Goal: Browse casually: Explore the website without a specific task or goal

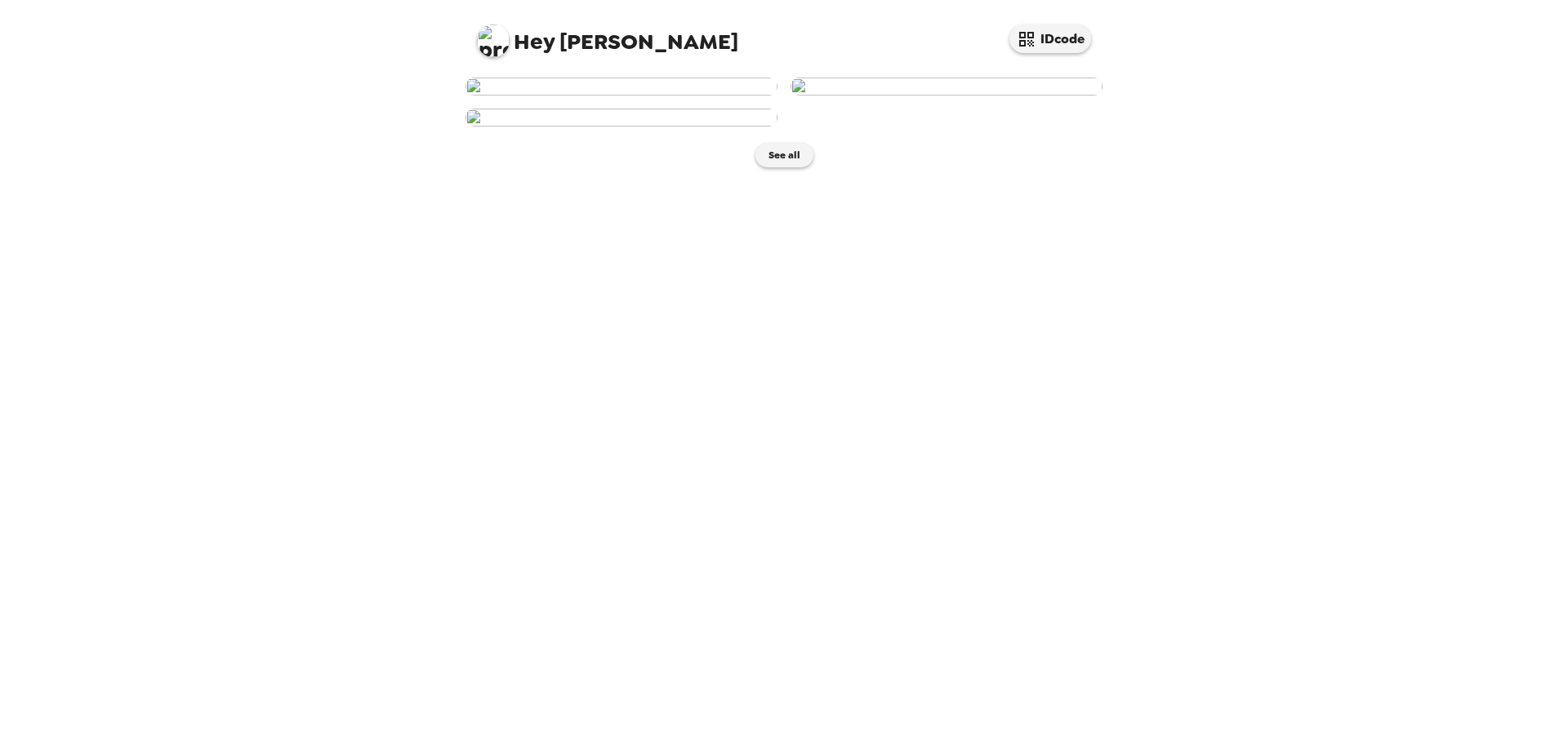
click at [692, 95] on img at bounding box center [622, 86] width 312 height 18
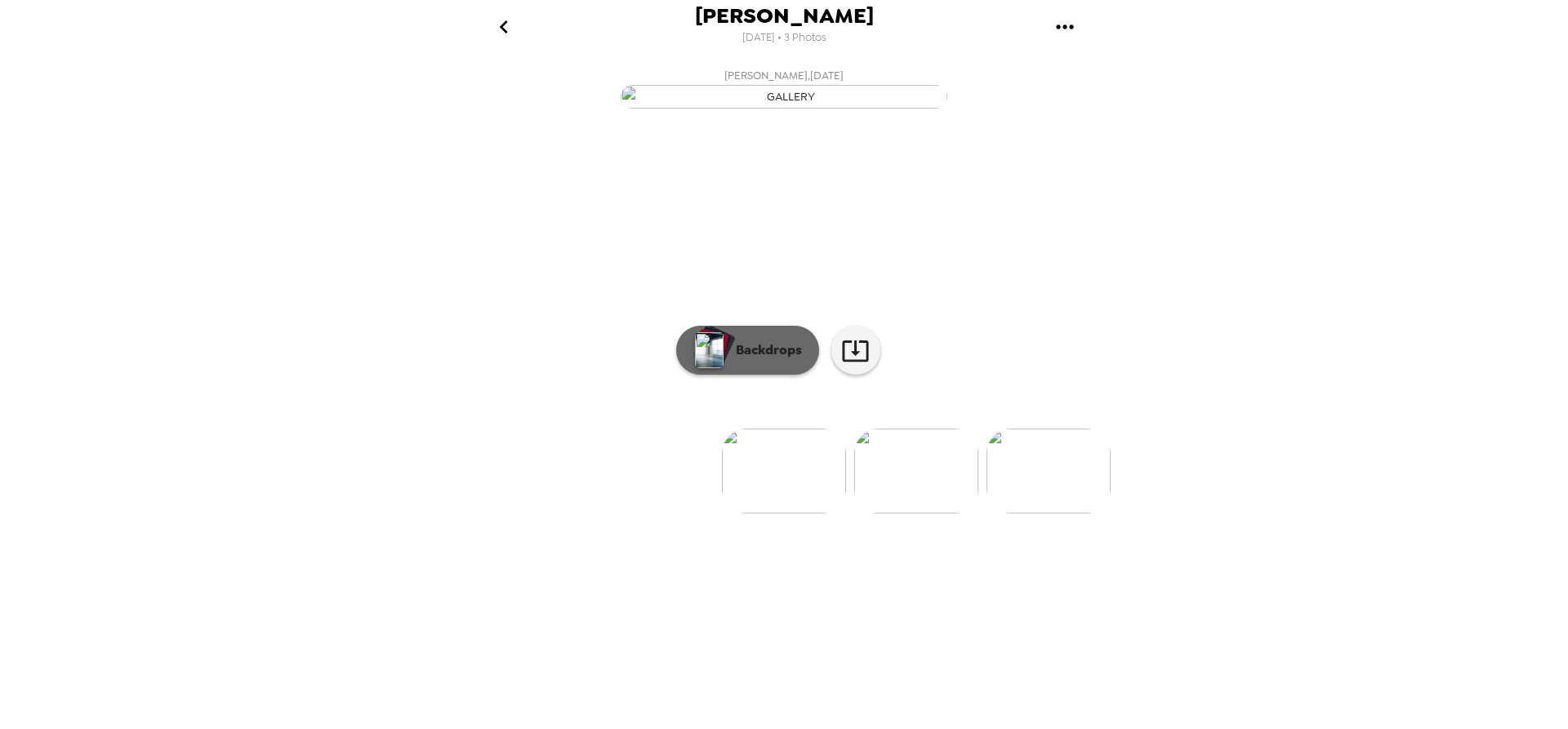
click at [757, 360] on p "Backdrops" at bounding box center [765, 350] width 74 height 20
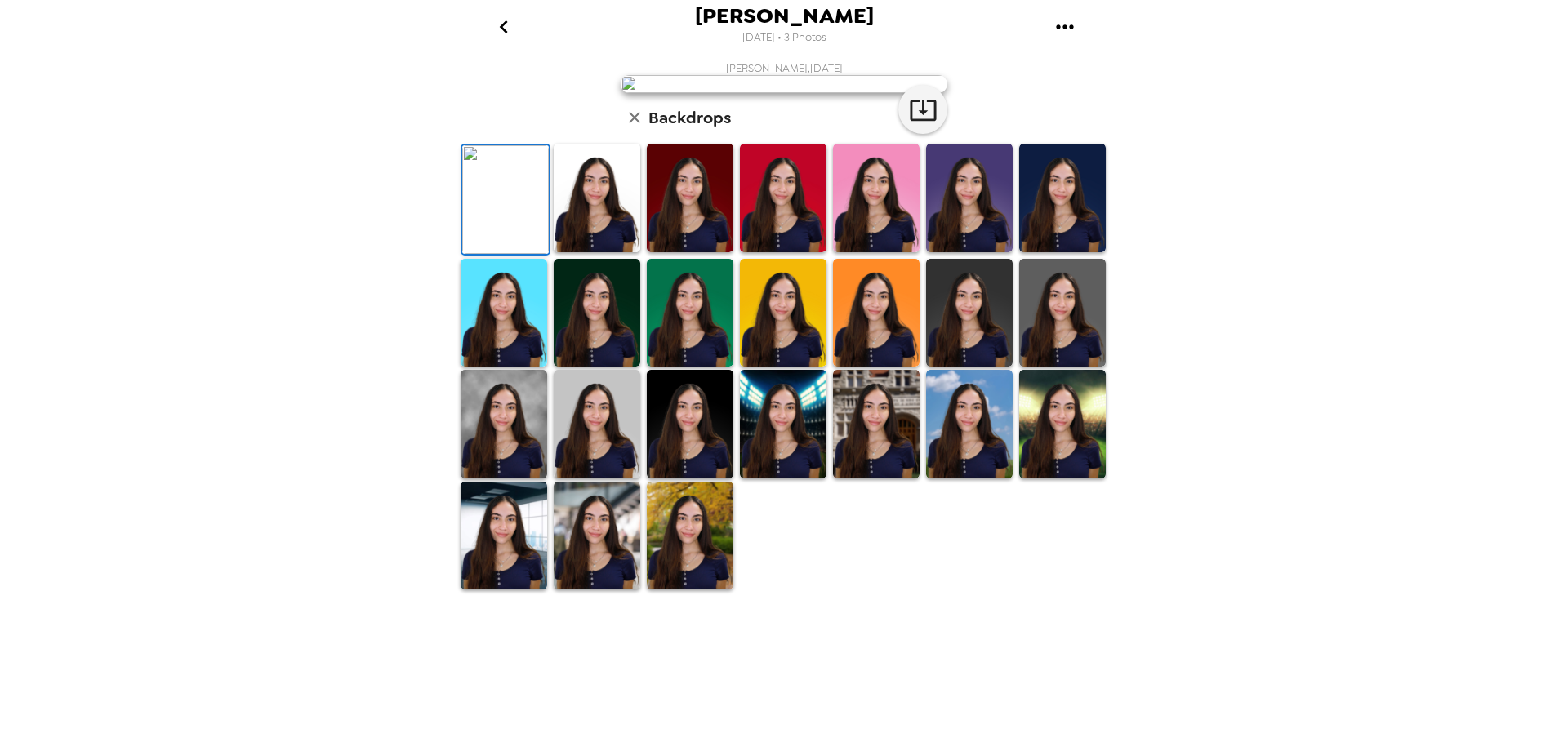
click at [508, 30] on icon "go back" at bounding box center [504, 26] width 26 height 26
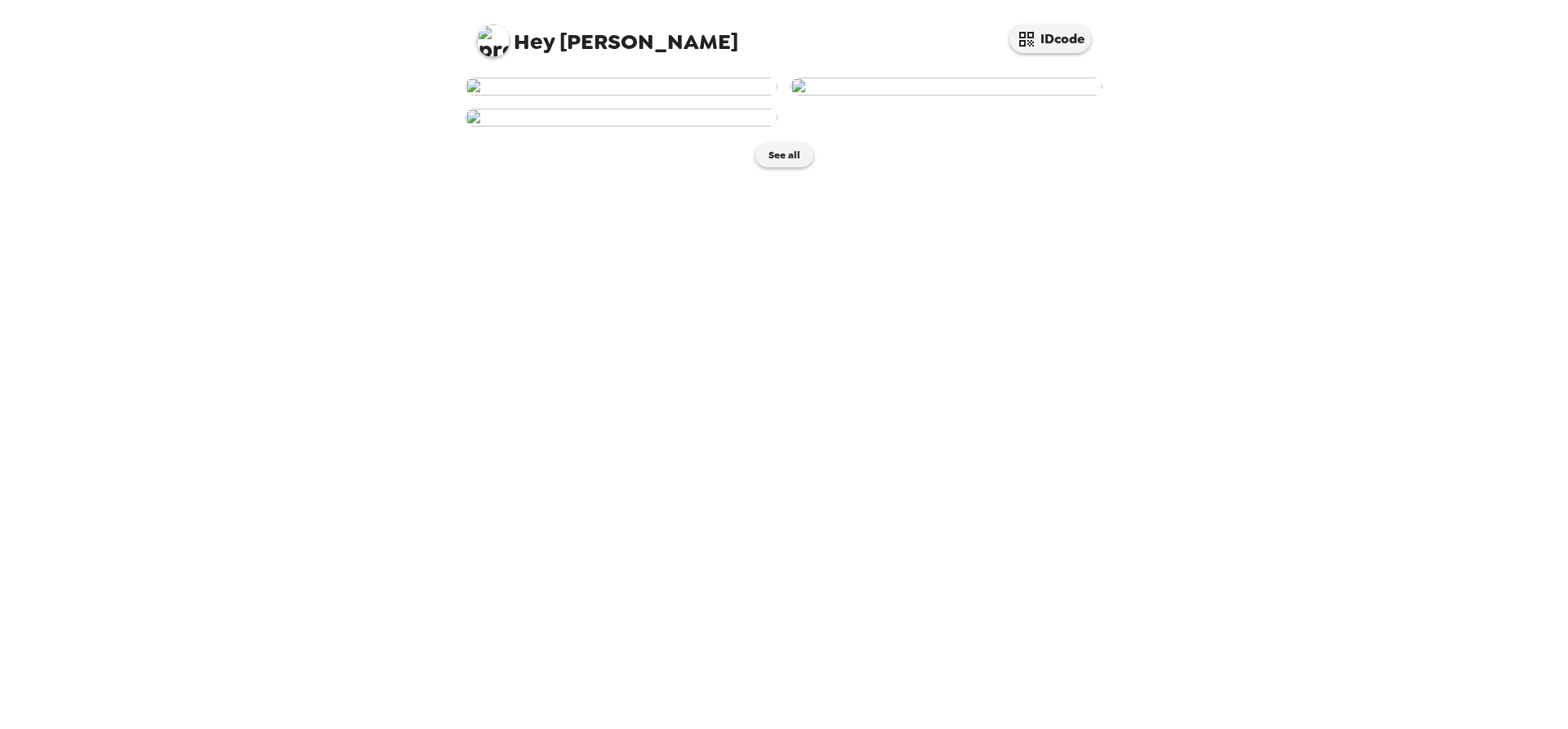
scroll to position [82, 0]
click at [1339, 519] on div "Hey Nadine IDcode See all" at bounding box center [784, 364] width 1568 height 729
drag, startPoint x: 663, startPoint y: 214, endPoint x: 665, endPoint y: 199, distance: 15.1
click at [664, 95] on img at bounding box center [622, 86] width 312 height 18
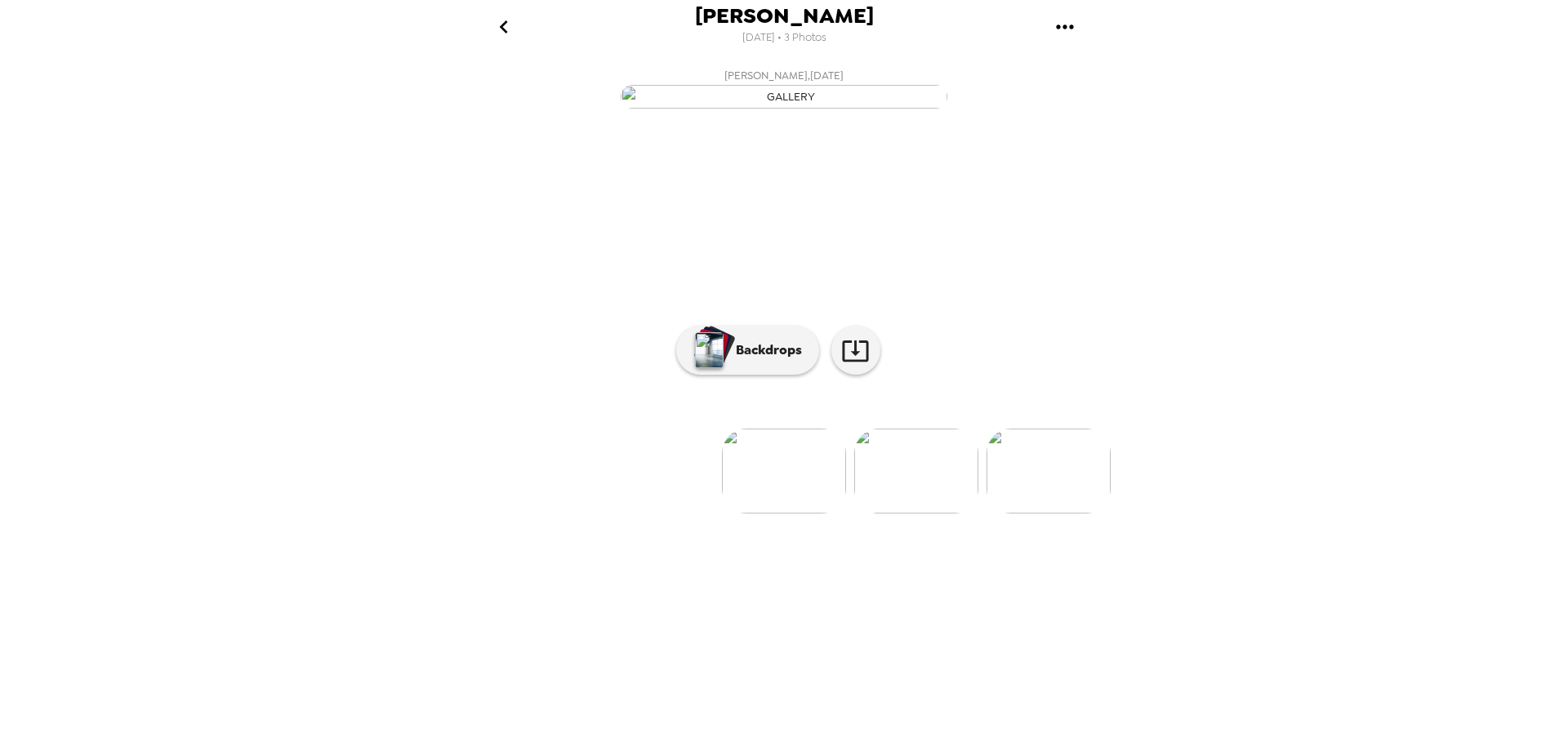
click at [1022, 514] on img at bounding box center [1049, 471] width 124 height 85
click at [485, 514] on img at bounding box center [521, 471] width 124 height 85
click at [926, 514] on img at bounding box center [916, 471] width 124 height 85
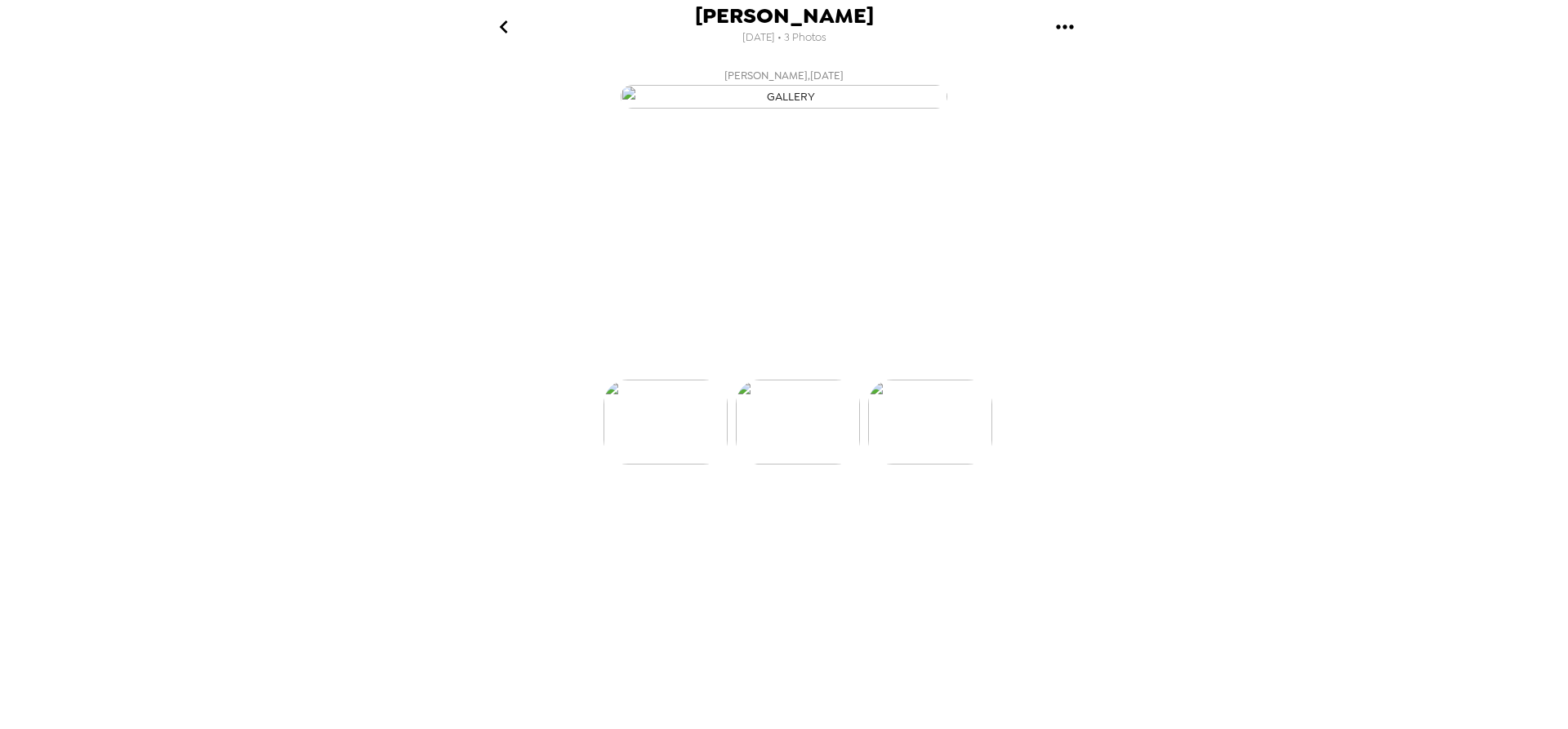
scroll to position [0, 132]
click at [645, 514] on img at bounding box center [652, 471] width 124 height 85
click at [1094, 514] on img at bounding box center [1049, 471] width 124 height 85
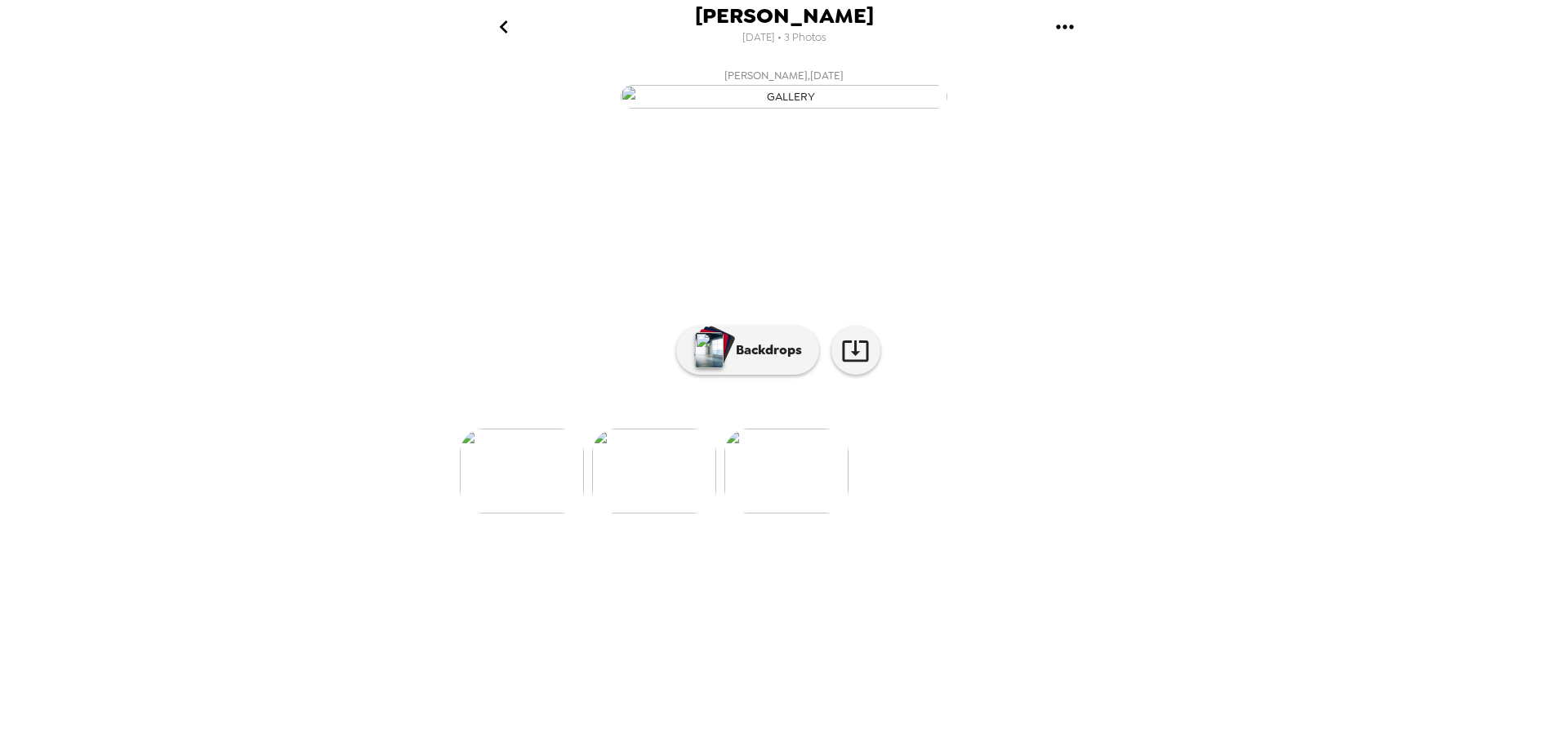
click at [469, 514] on img at bounding box center [521, 471] width 124 height 85
click at [784, 375] on button "Backdrops" at bounding box center [747, 350] width 143 height 49
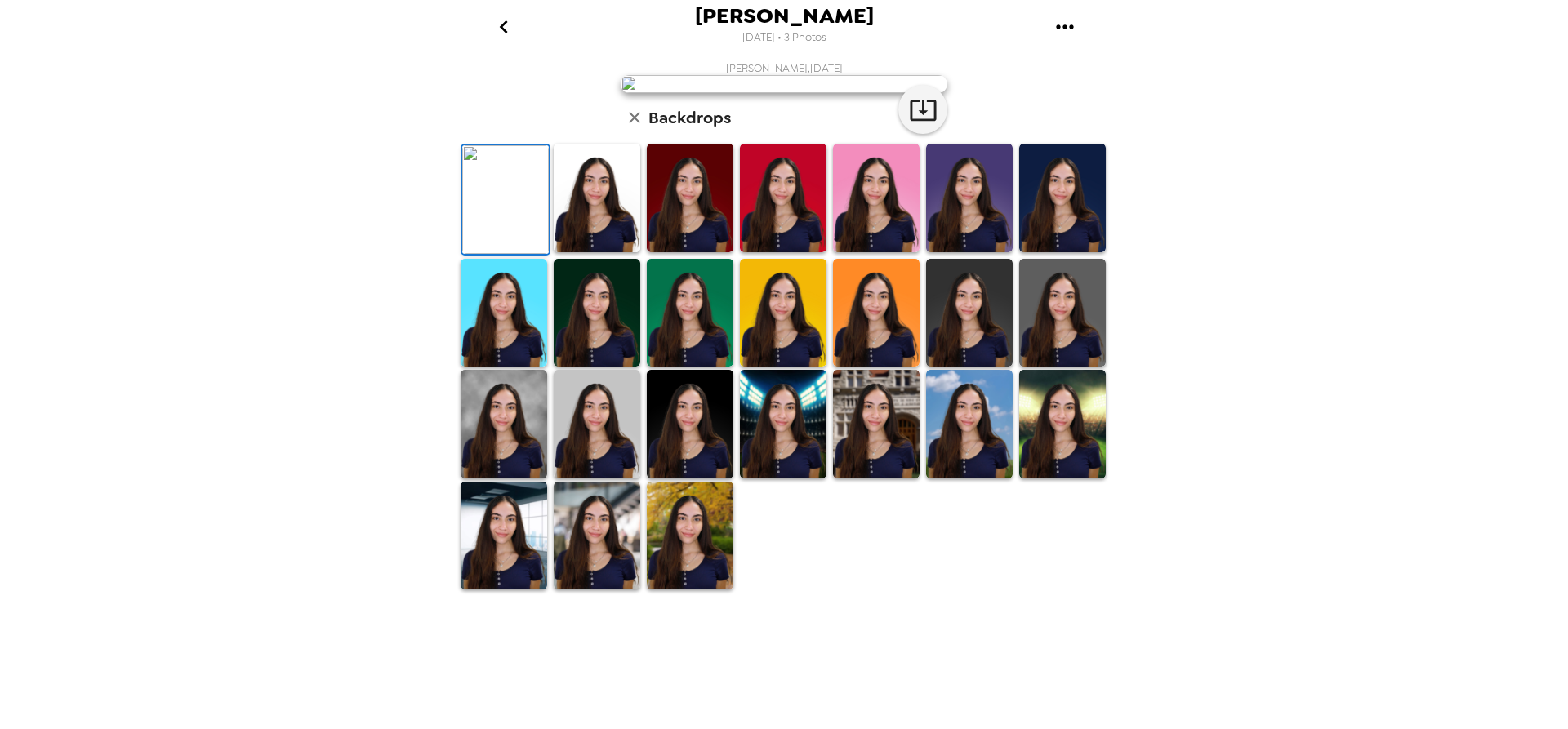
scroll to position [82, 0]
click at [974, 368] on img at bounding box center [969, 313] width 86 height 109
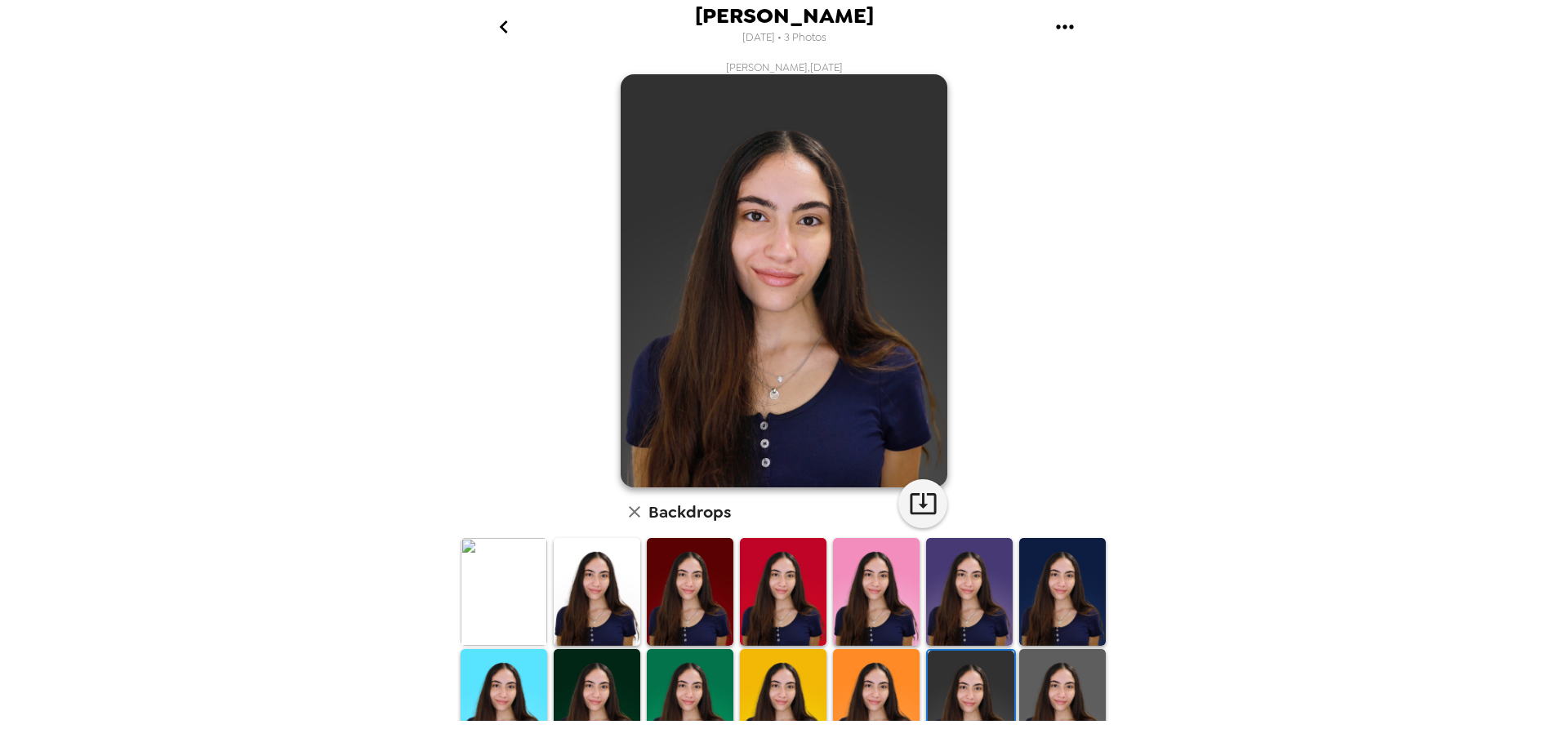
scroll to position [0, 0]
click at [774, 678] on img at bounding box center [783, 704] width 86 height 109
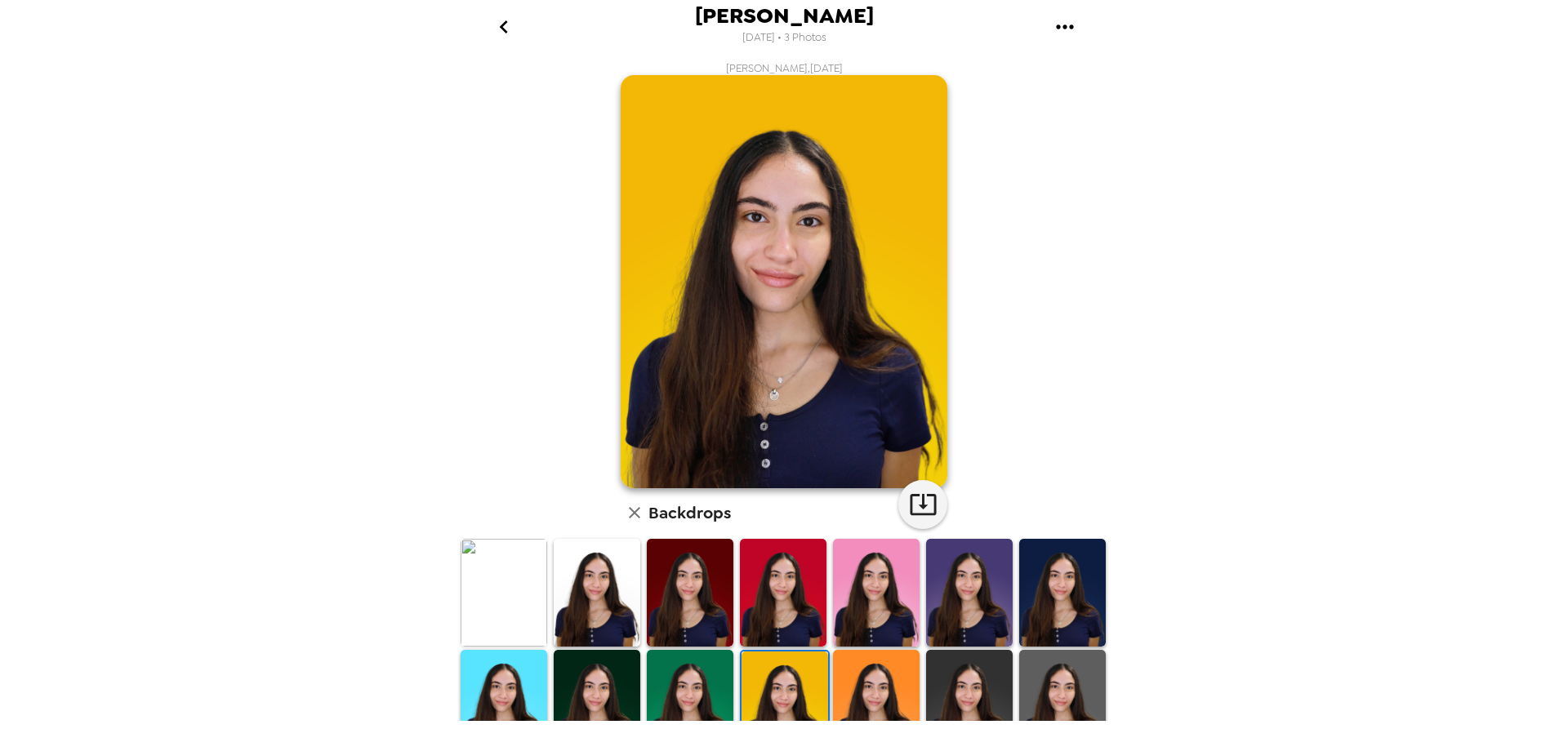
click at [688, 688] on img at bounding box center [689, 704] width 86 height 109
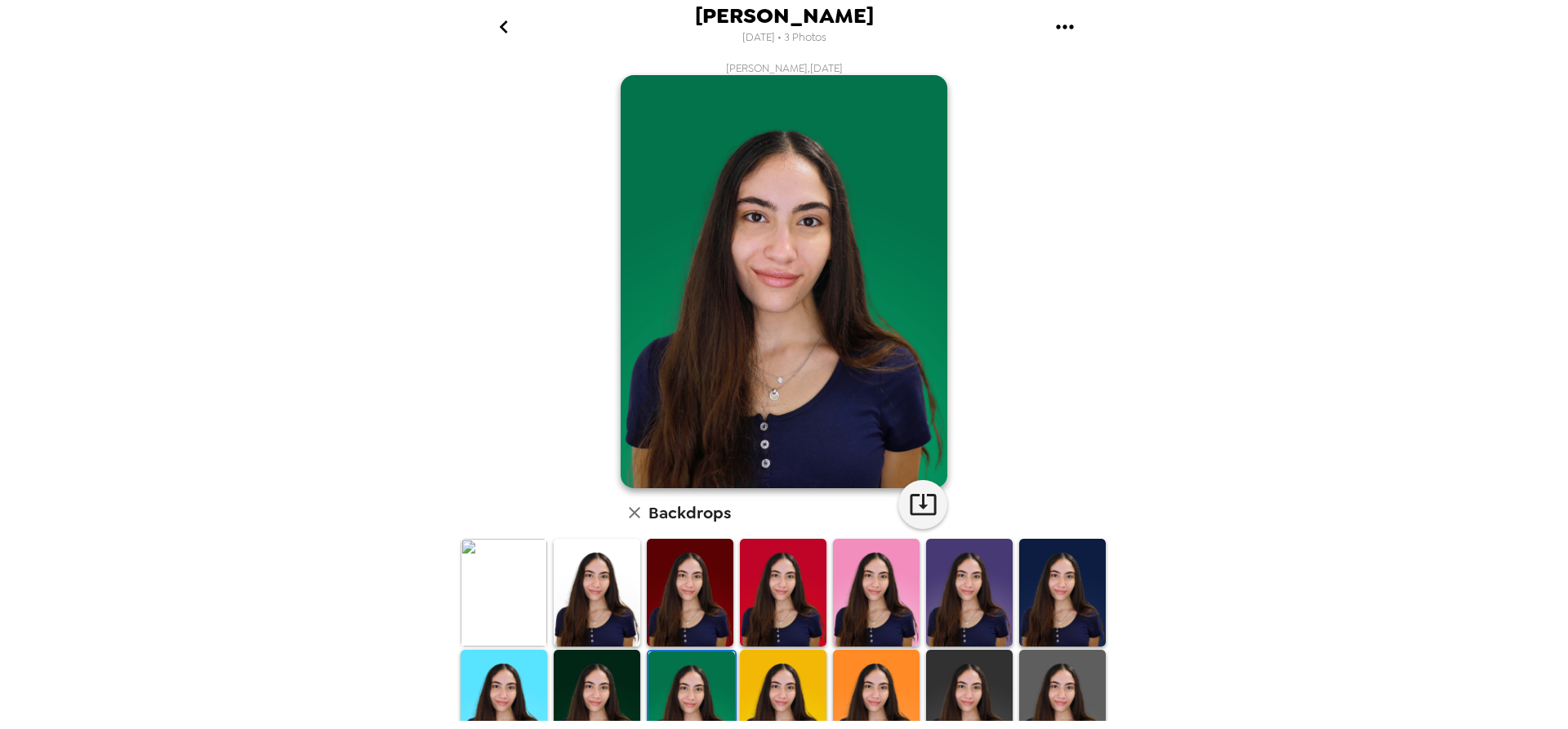
click at [926, 562] on img at bounding box center [969, 594] width 86 height 109
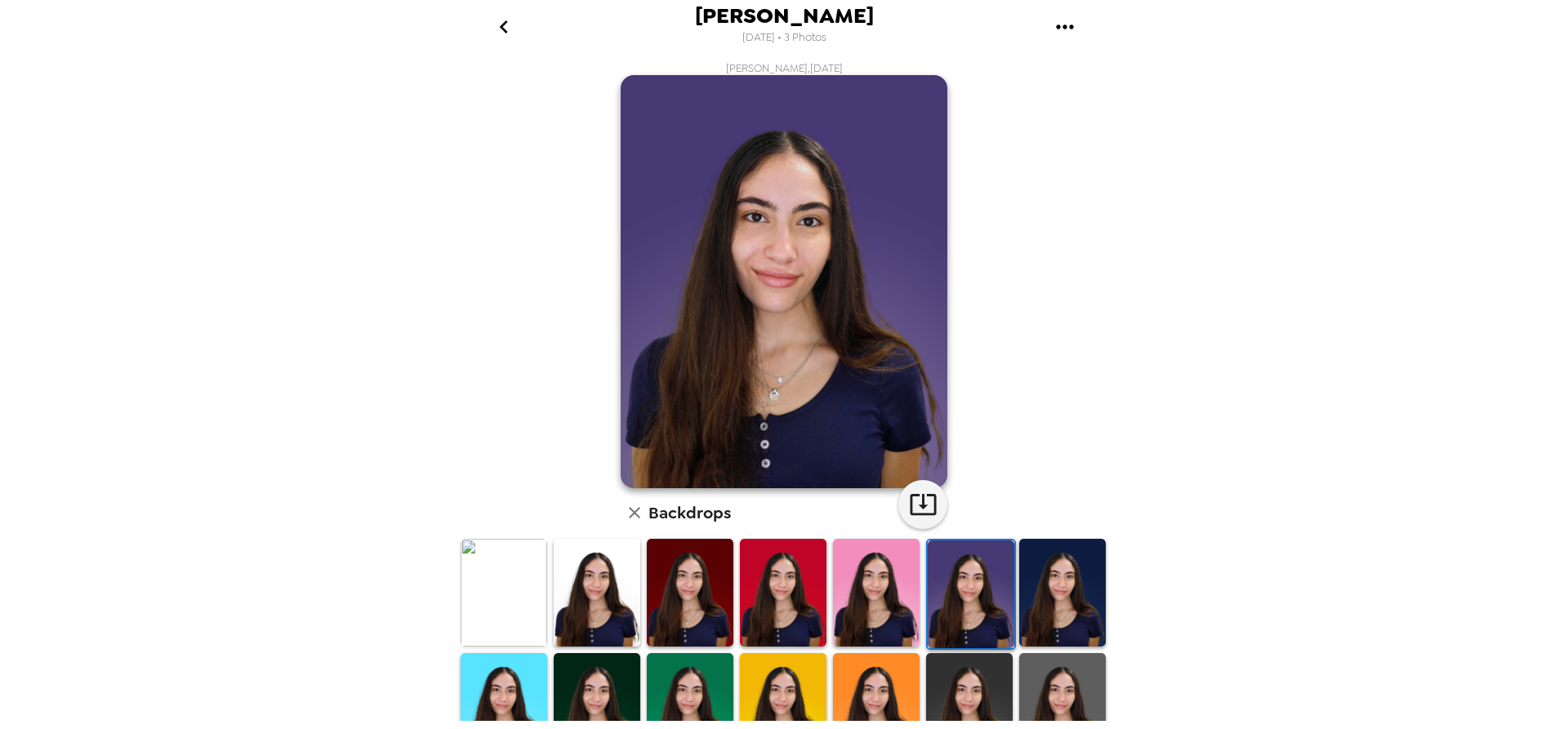
click at [1049, 581] on img at bounding box center [1062, 594] width 86 height 109
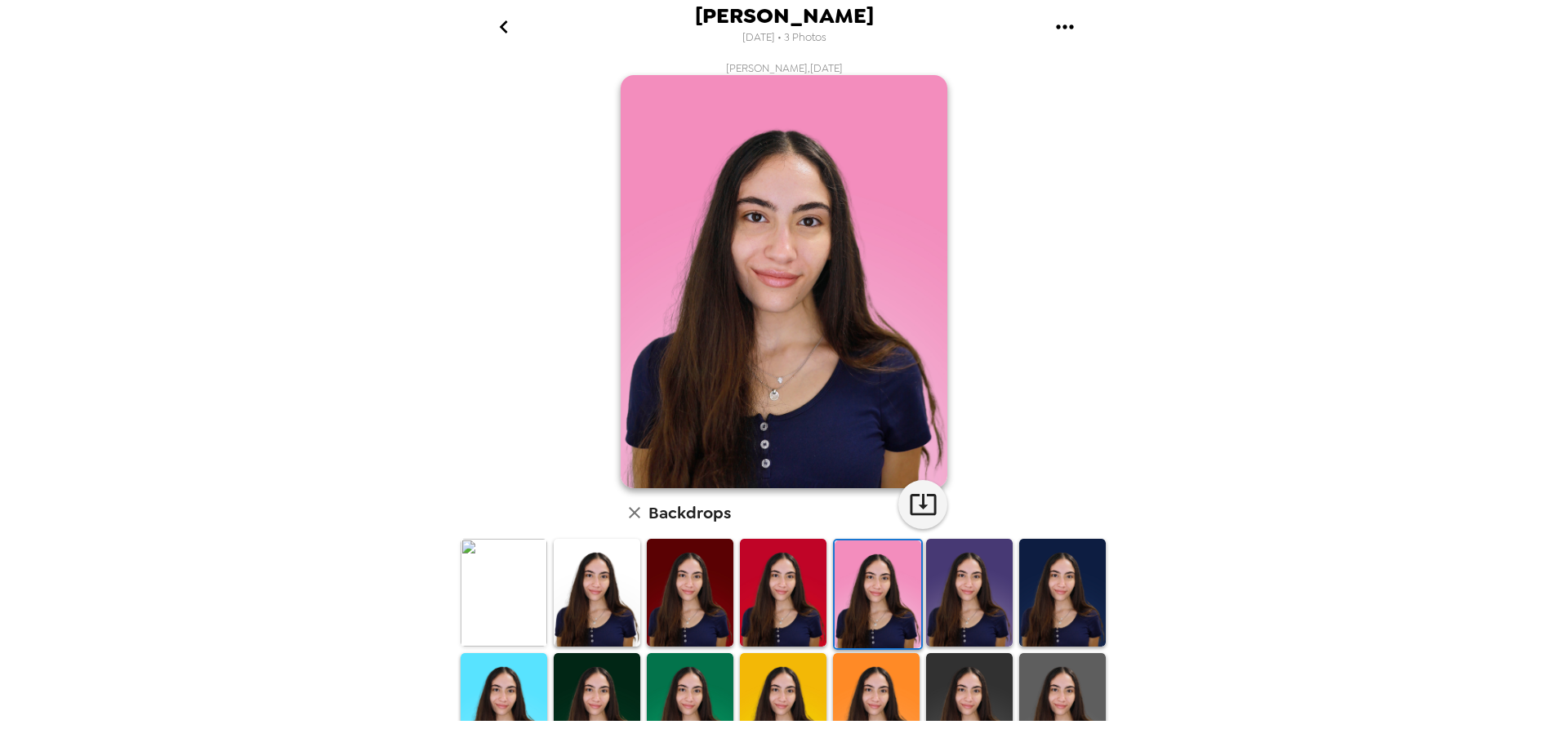
scroll to position [163, 0]
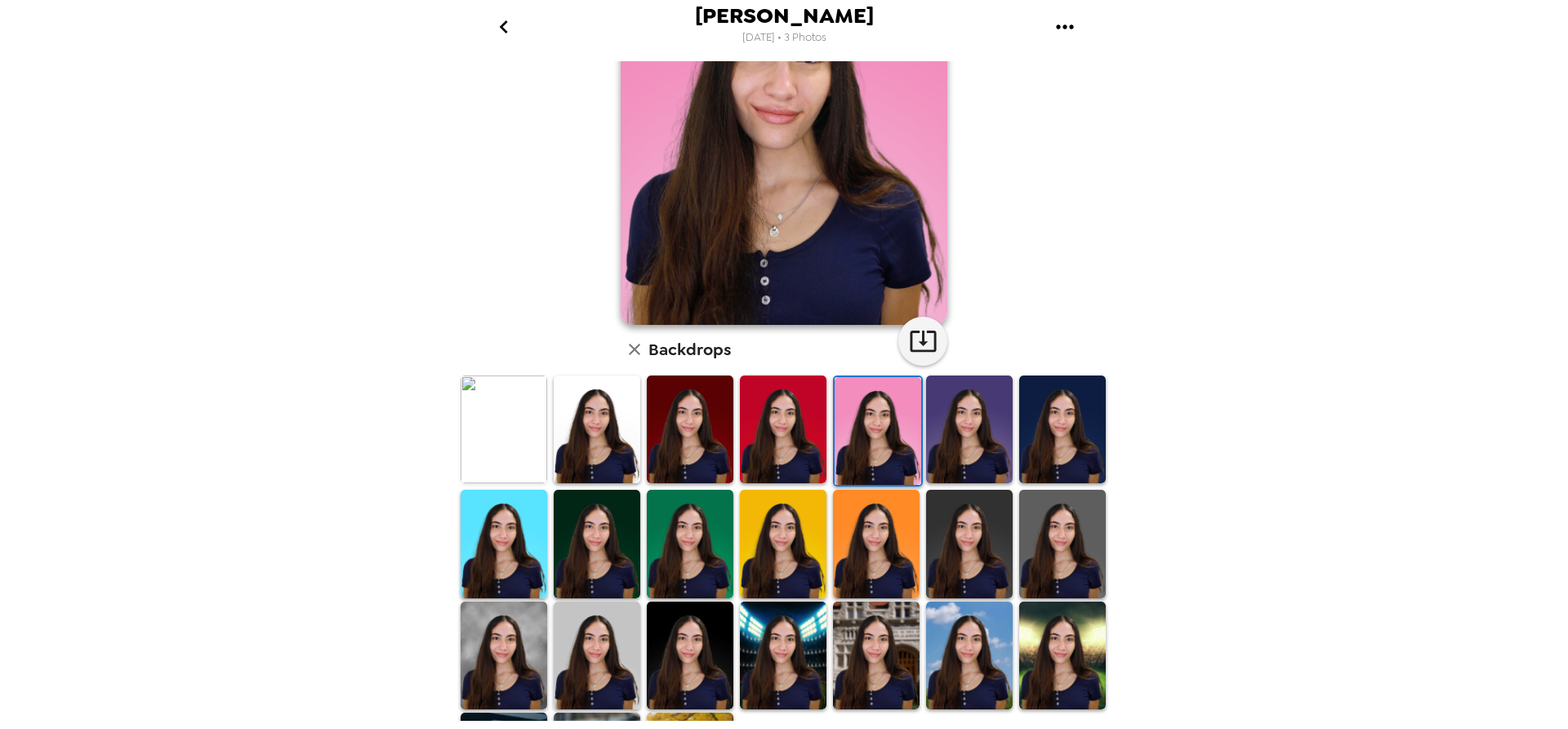
click at [974, 434] on img at bounding box center [969, 429] width 86 height 108
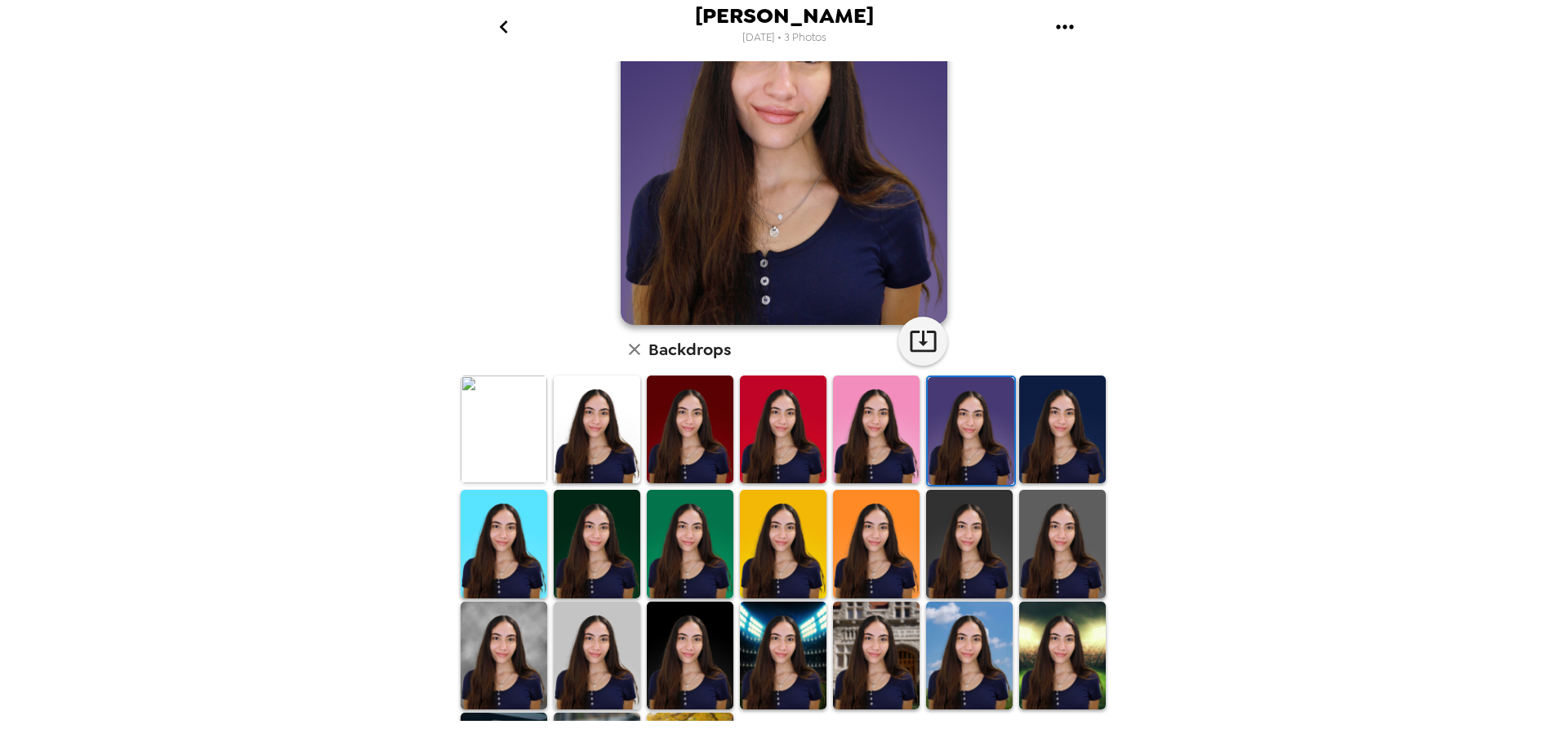
click at [627, 639] on img at bounding box center [597, 655] width 86 height 108
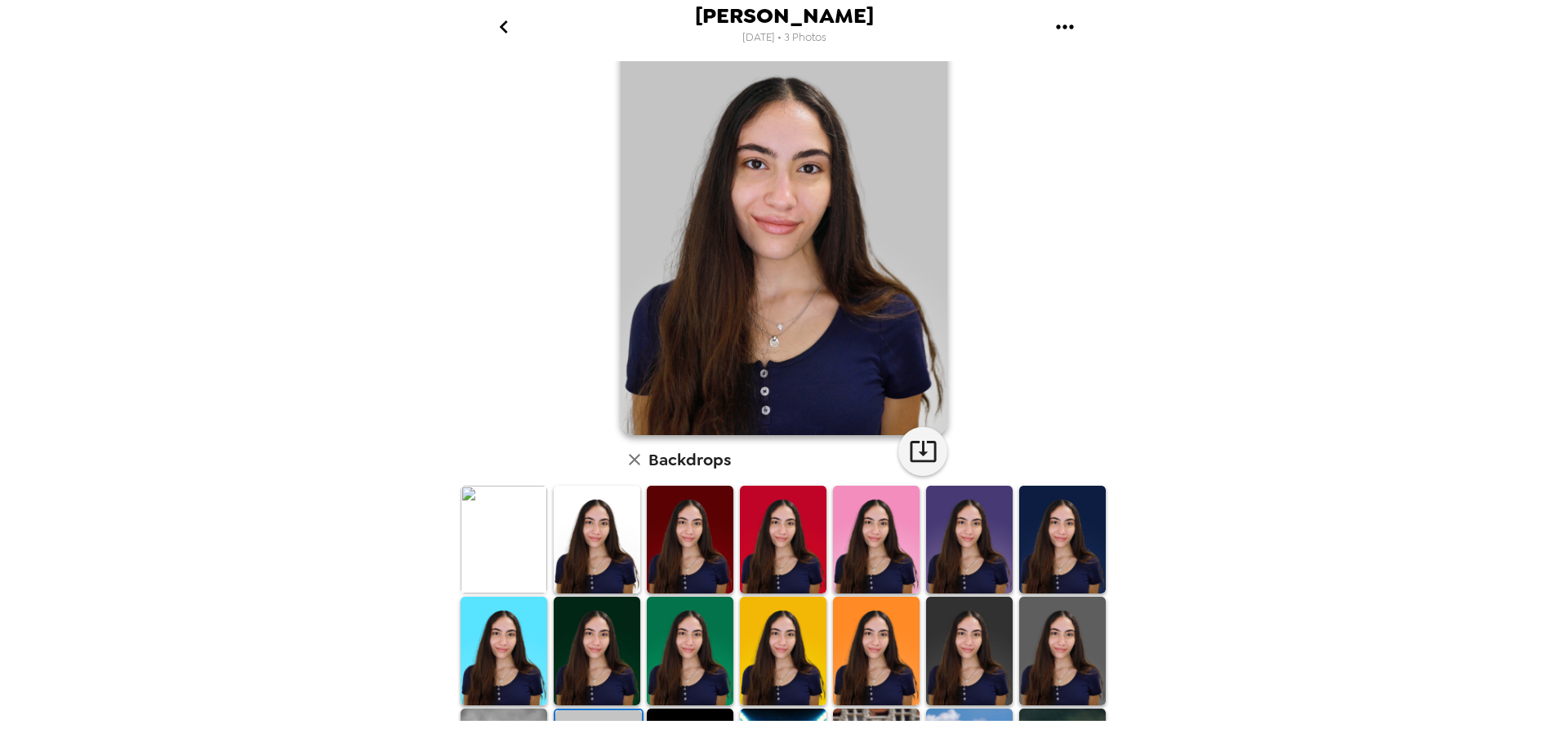
scroll to position [82, 0]
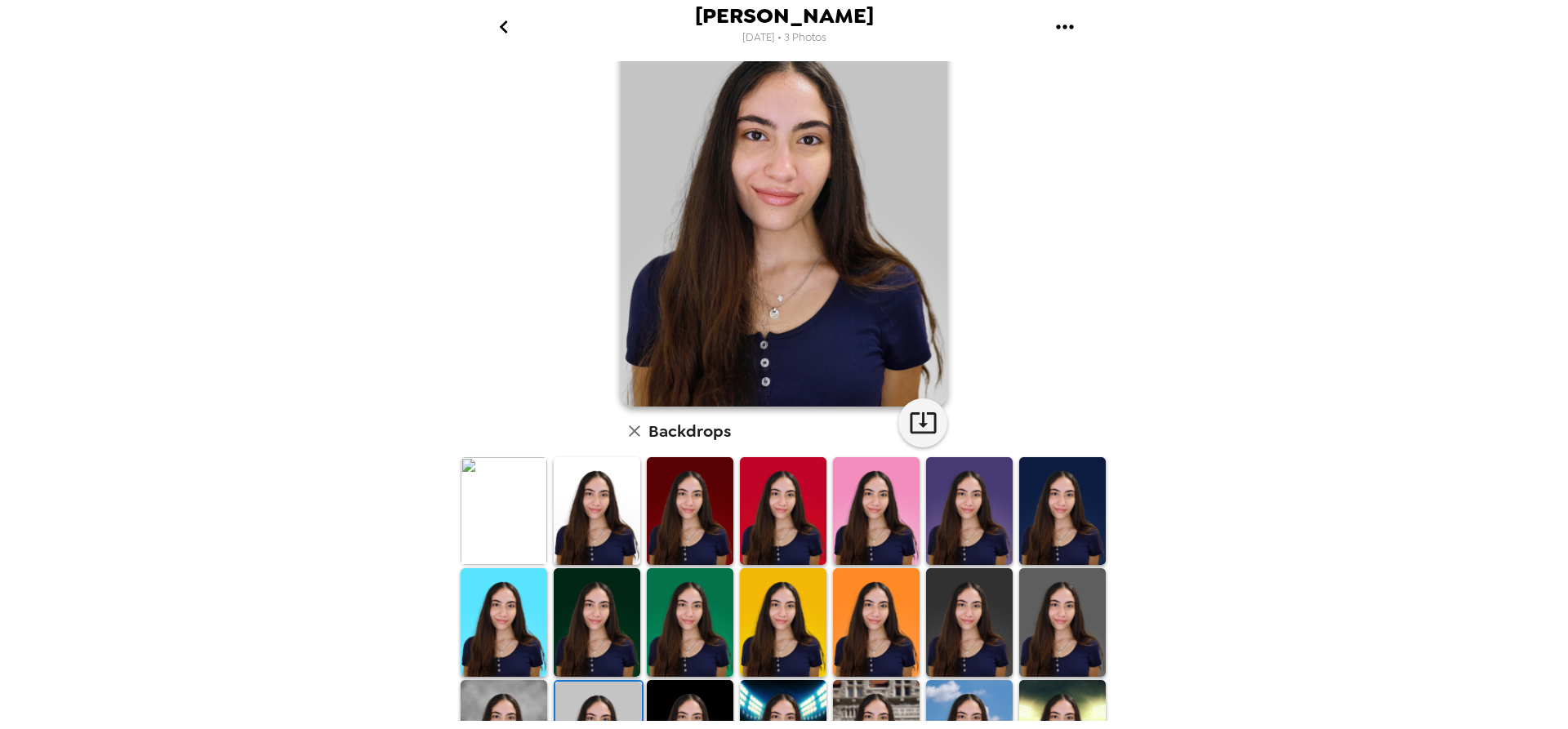
click at [517, 691] on img at bounding box center [503, 734] width 86 height 108
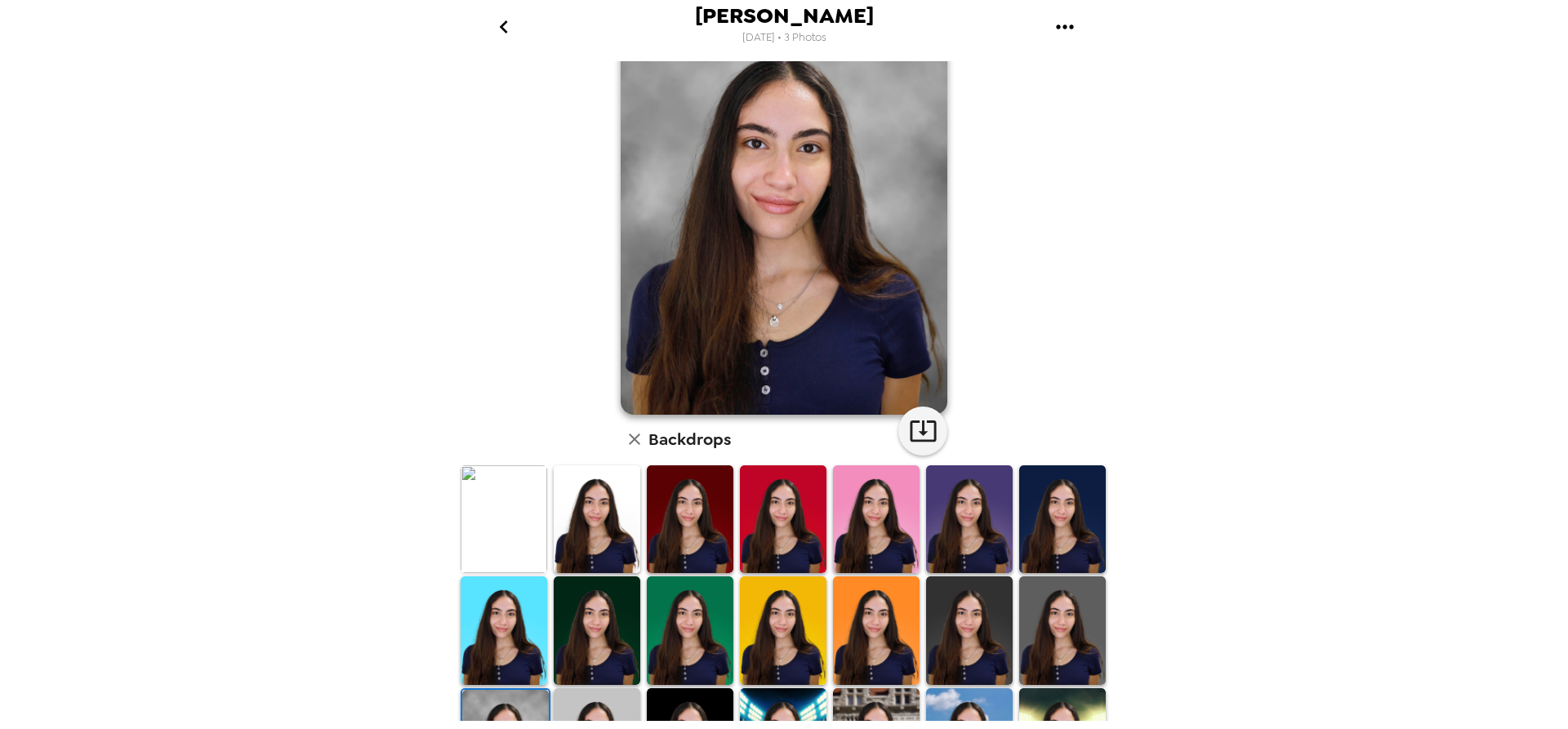
scroll to position [163, 0]
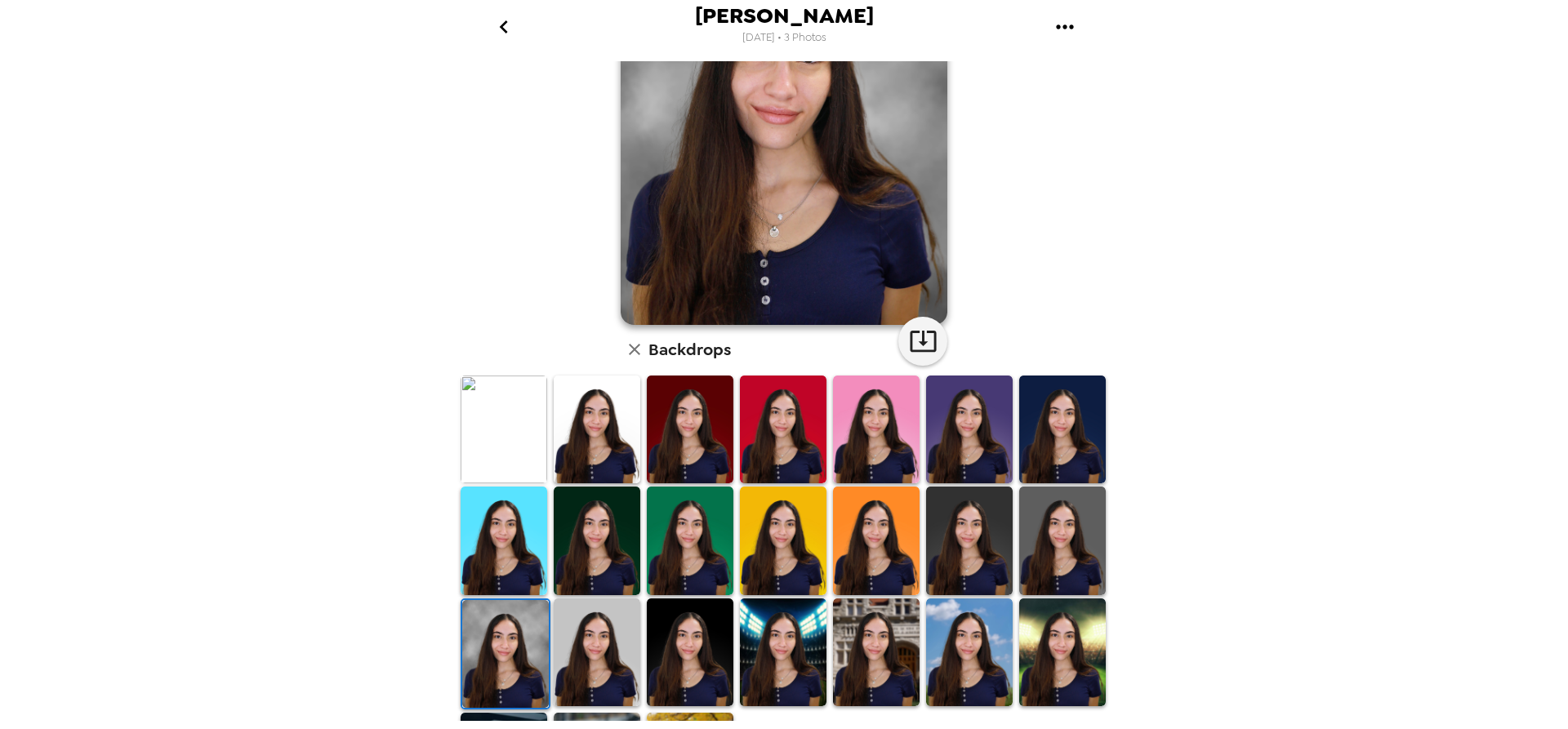
click at [614, 643] on img at bounding box center [597, 652] width 86 height 108
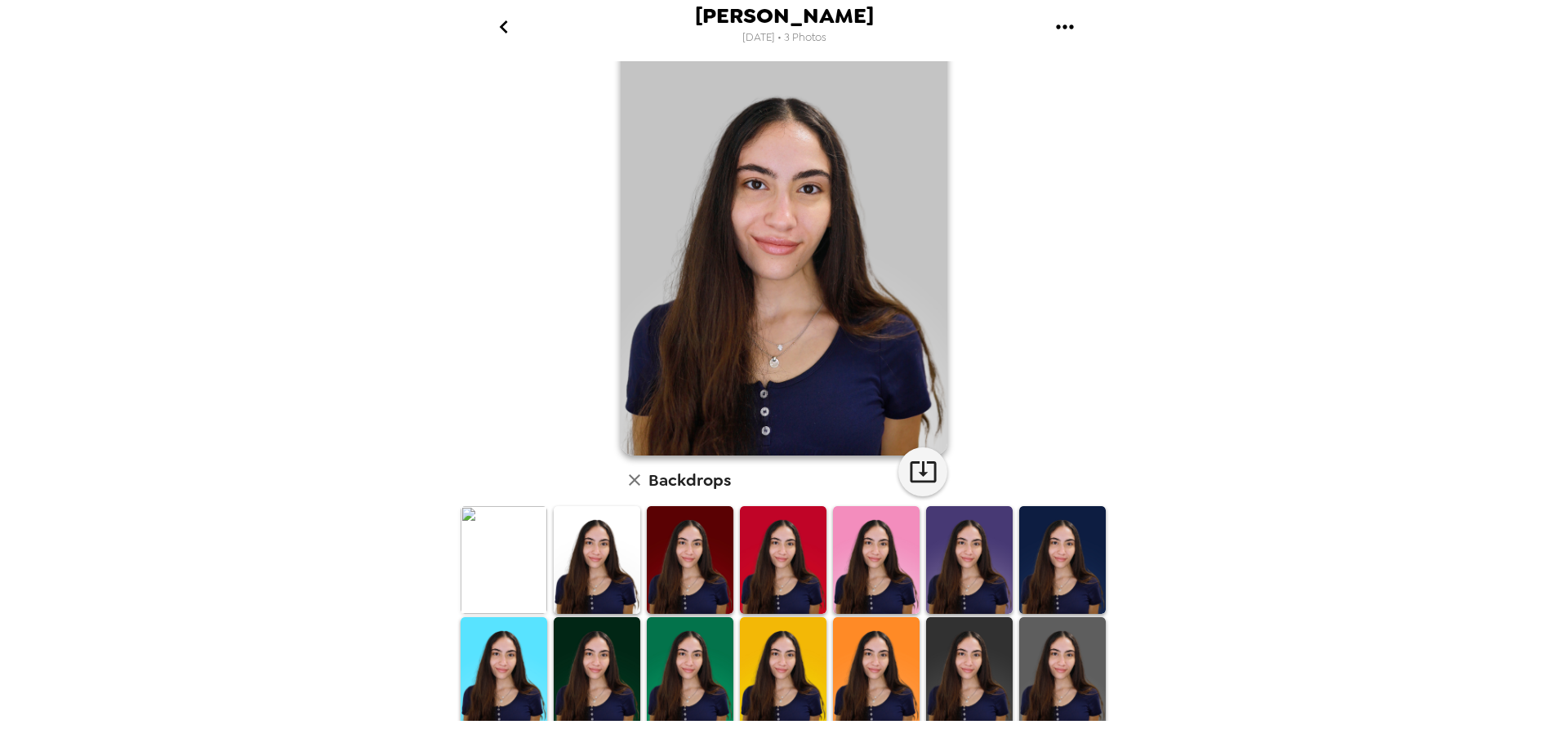
scroll to position [0, 0]
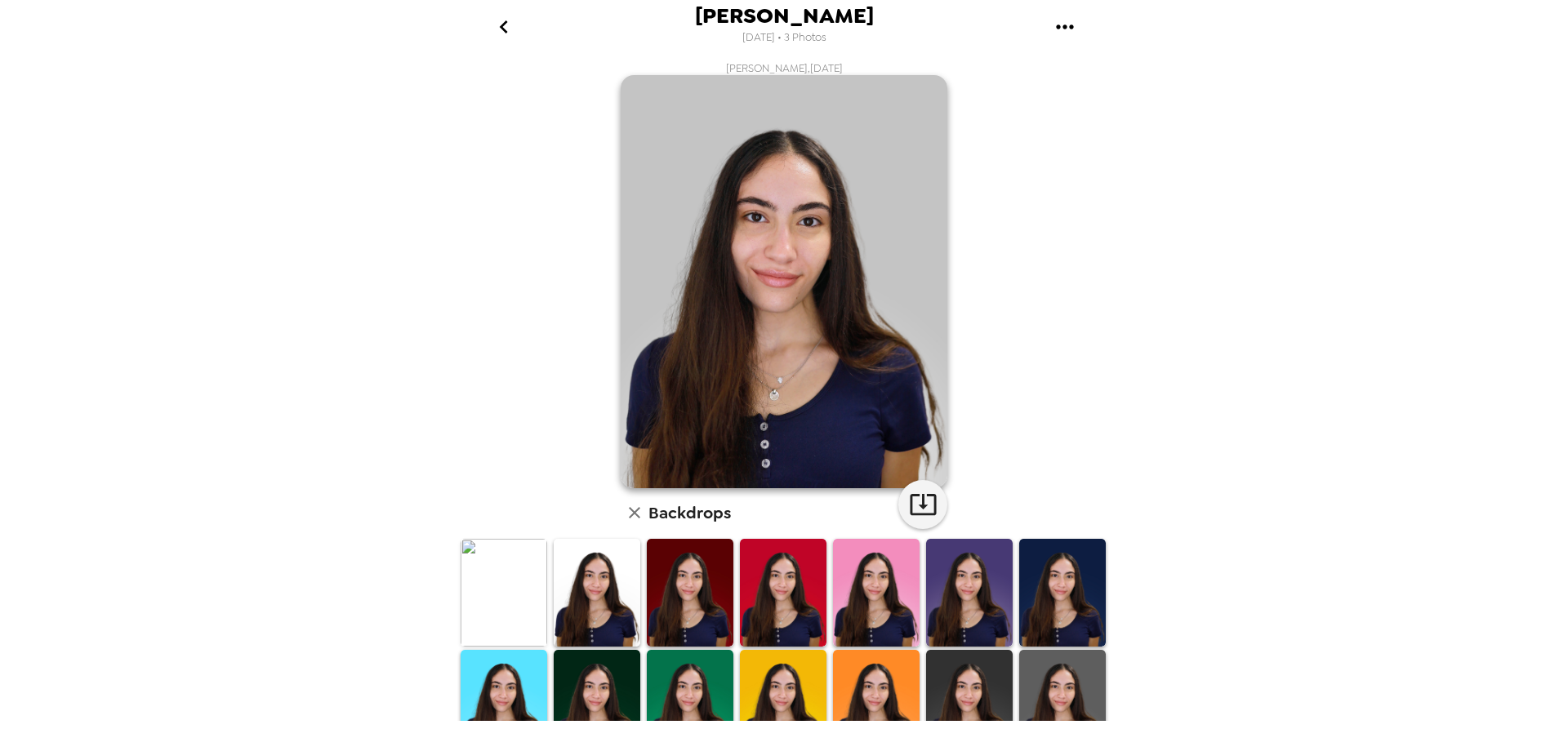
click at [891, 573] on img at bounding box center [876, 593] width 86 height 108
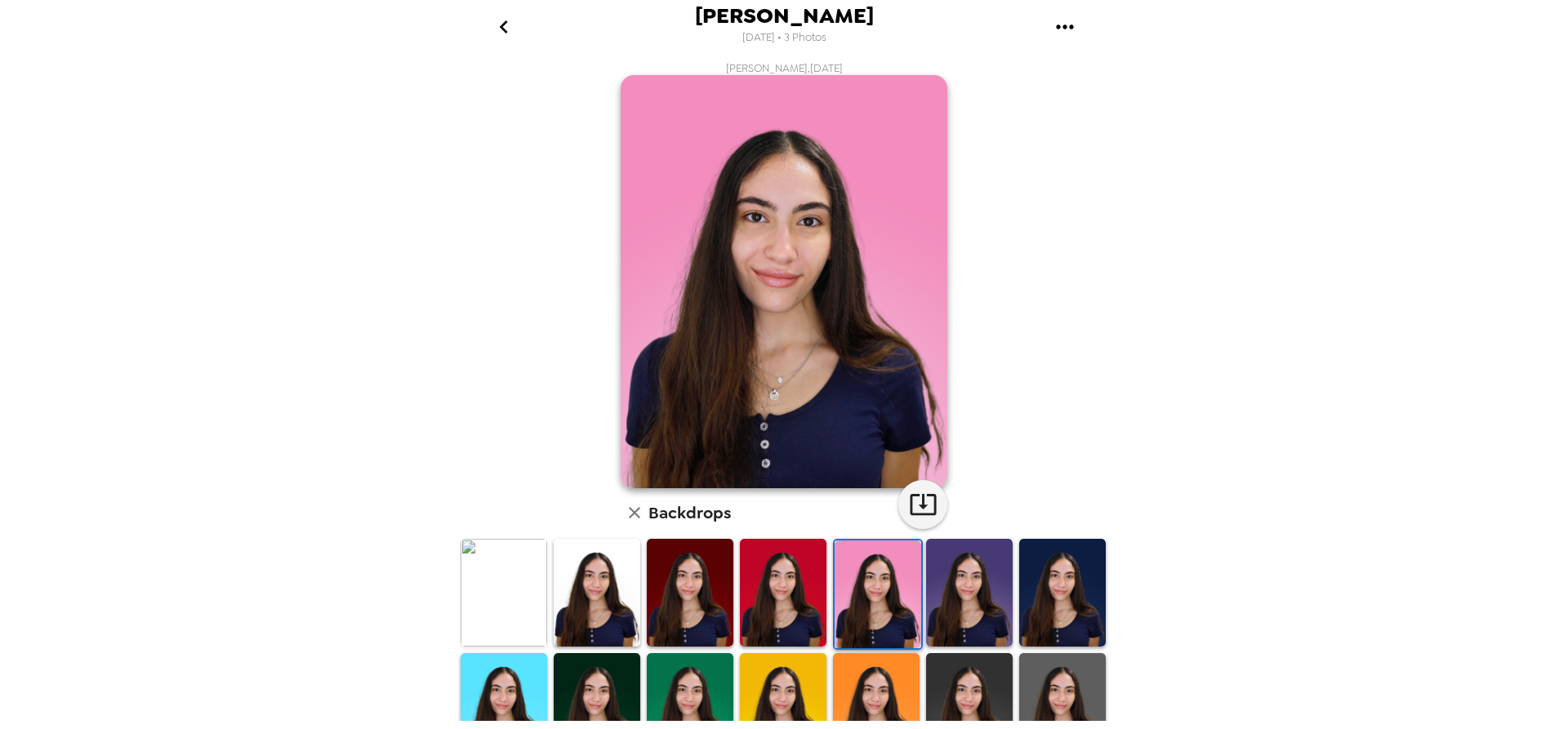
click at [936, 585] on img at bounding box center [969, 593] width 86 height 108
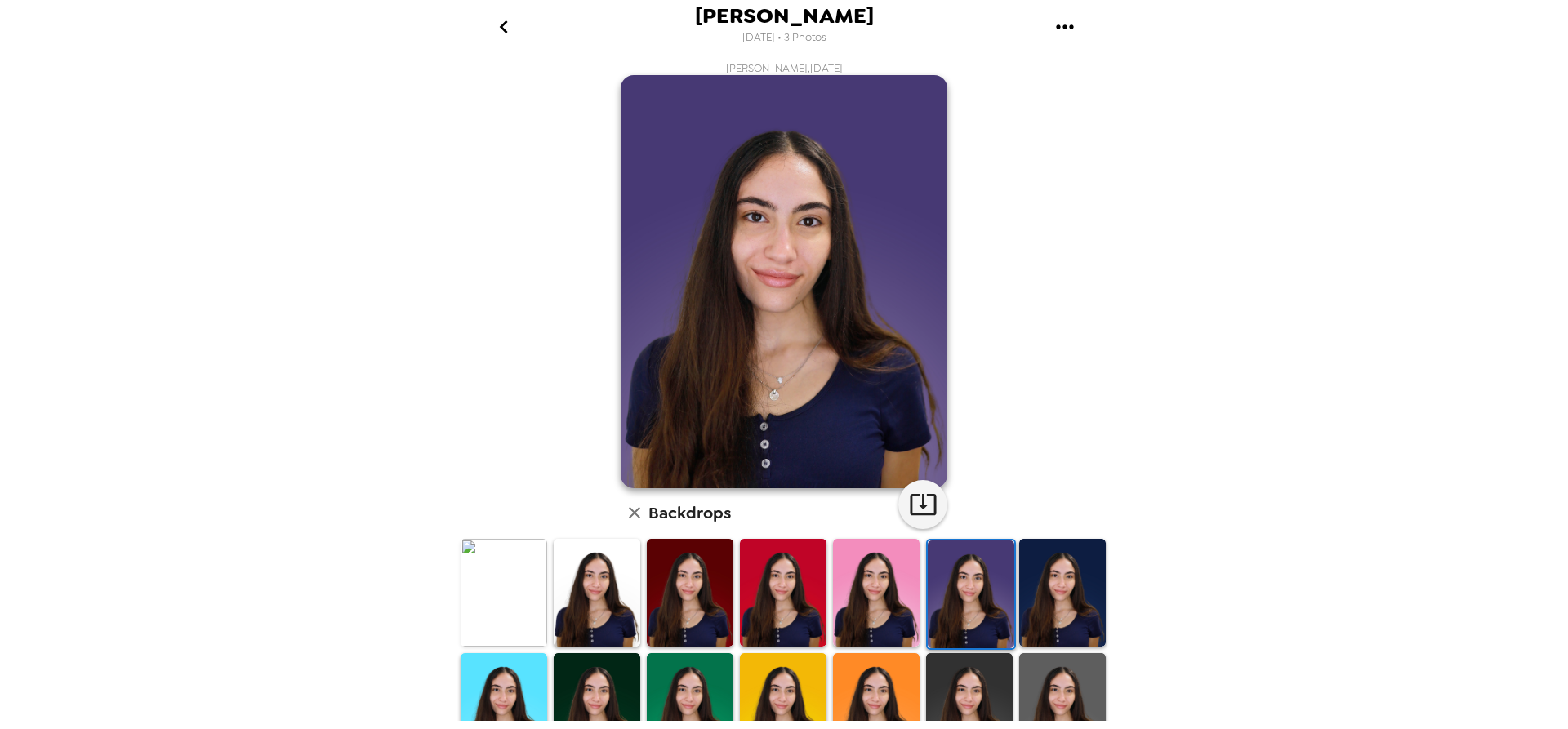
scroll to position [82, 0]
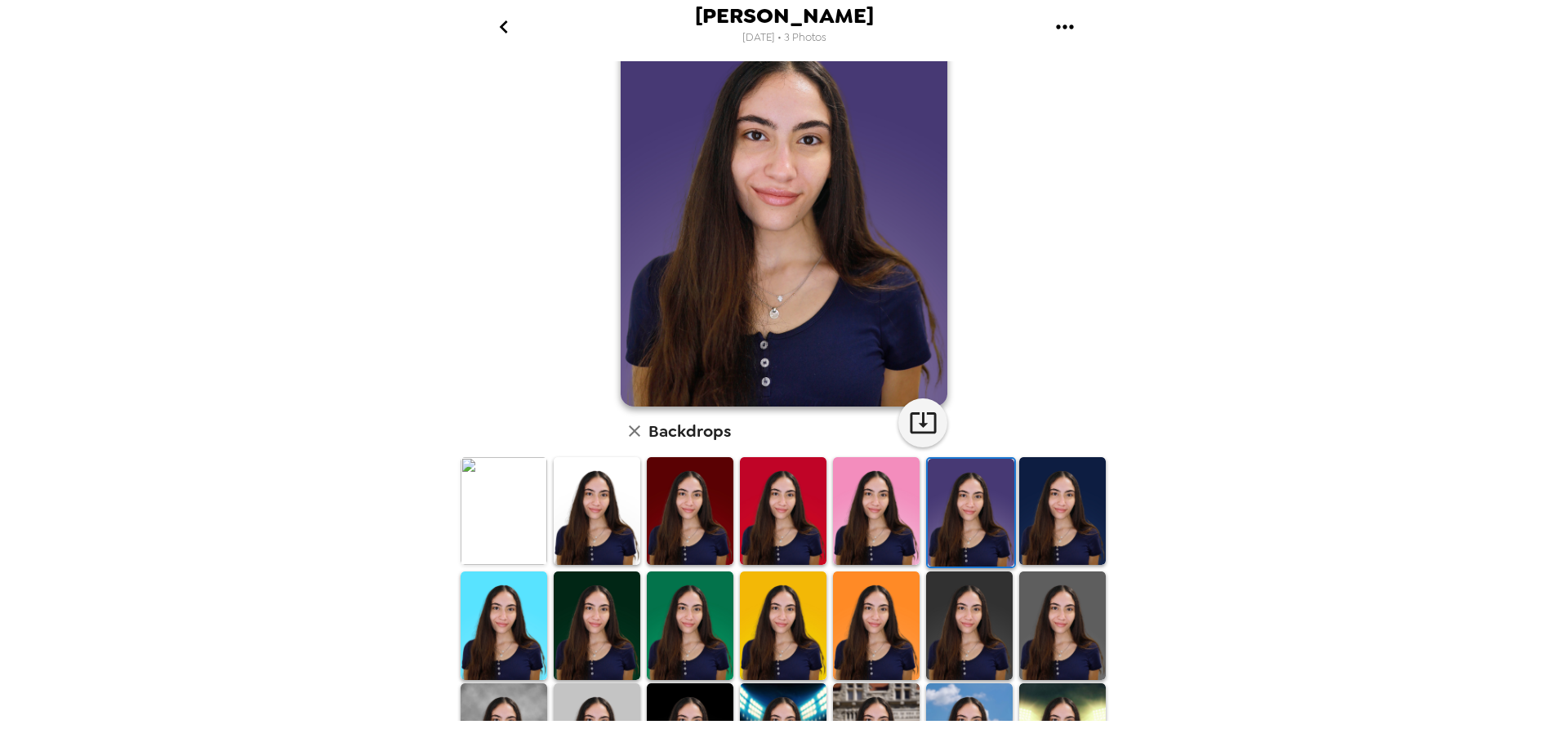
click at [774, 624] on img at bounding box center [783, 626] width 86 height 108
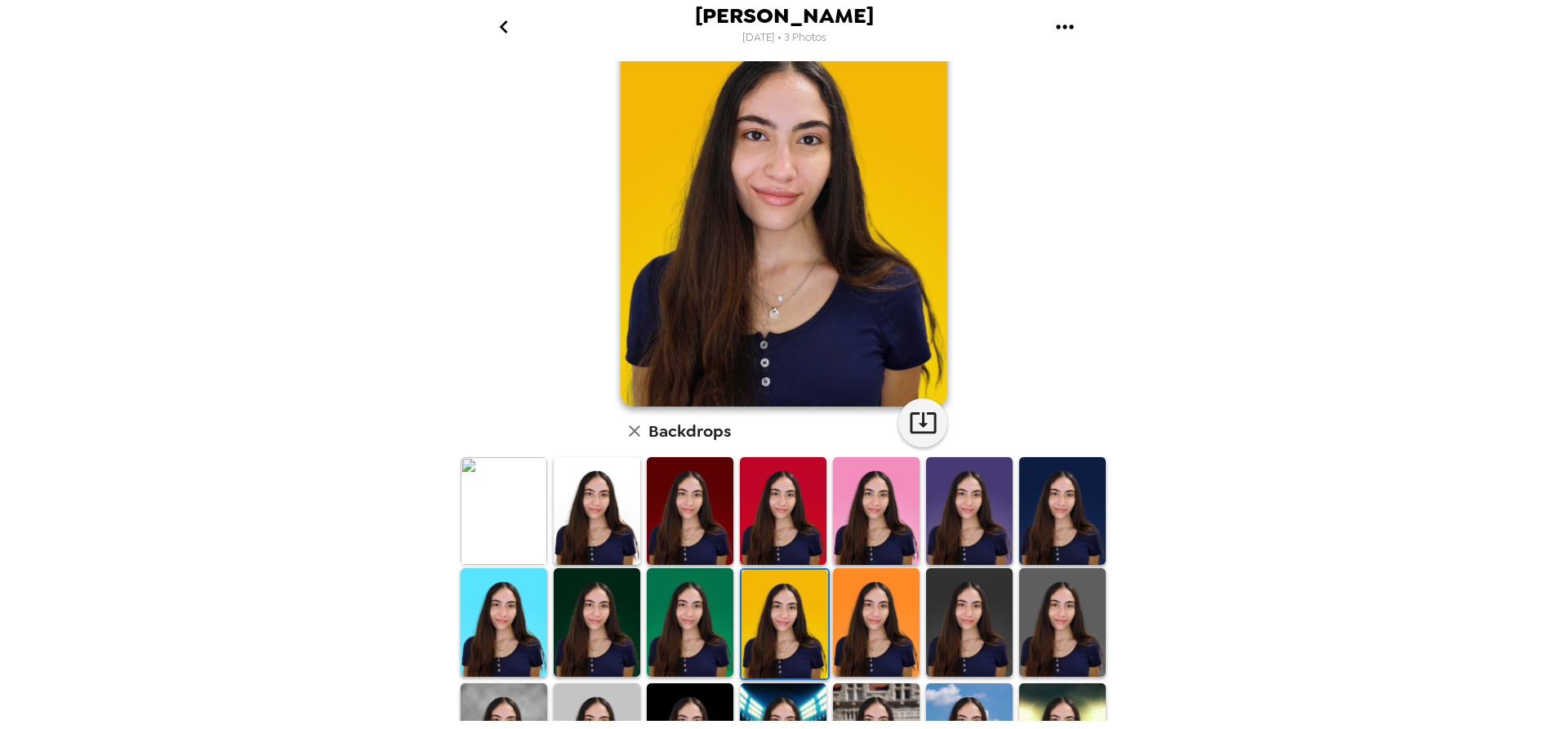
click at [862, 628] on img at bounding box center [876, 622] width 86 height 108
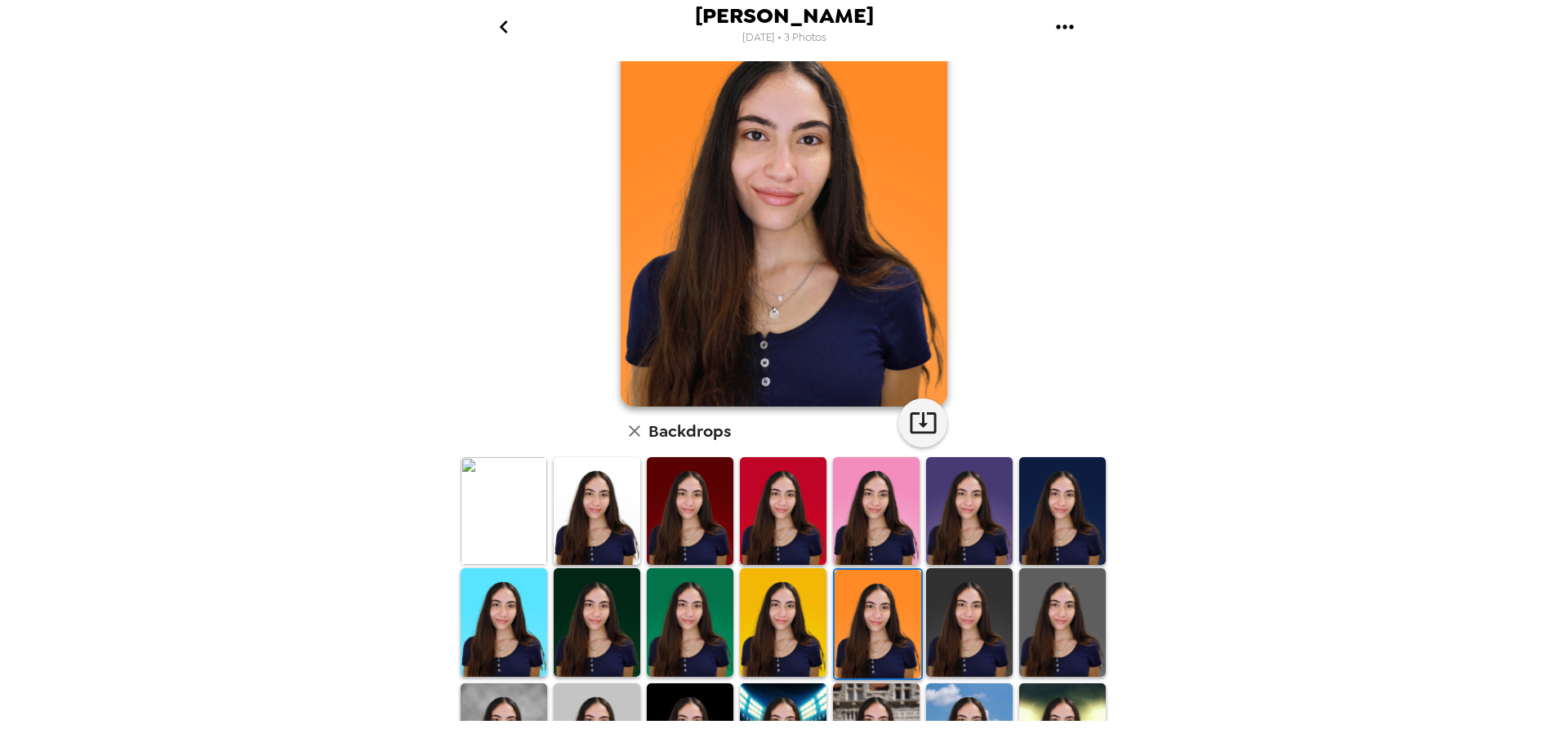
click at [565, 474] on img at bounding box center [597, 511] width 86 height 108
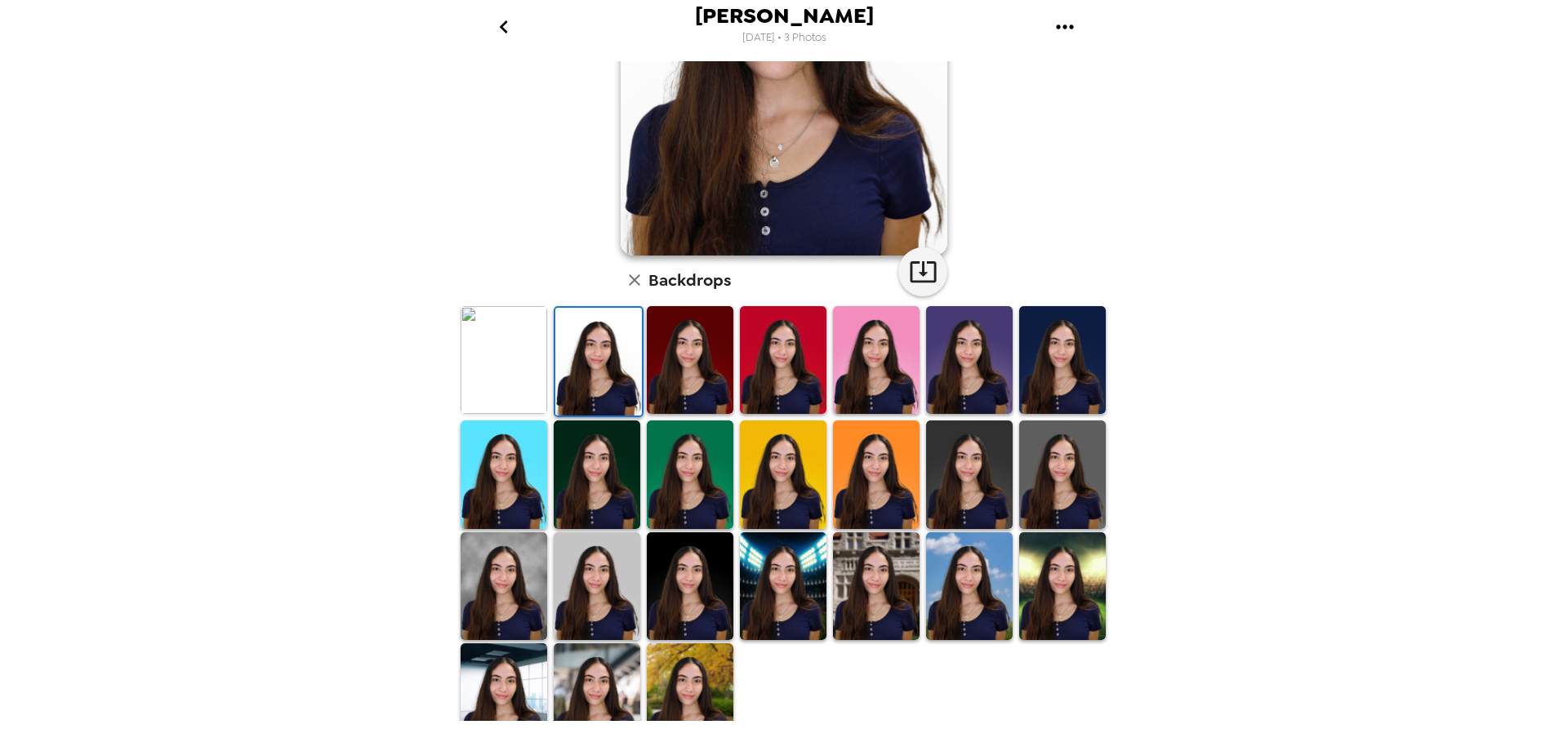
scroll to position [245, 0]
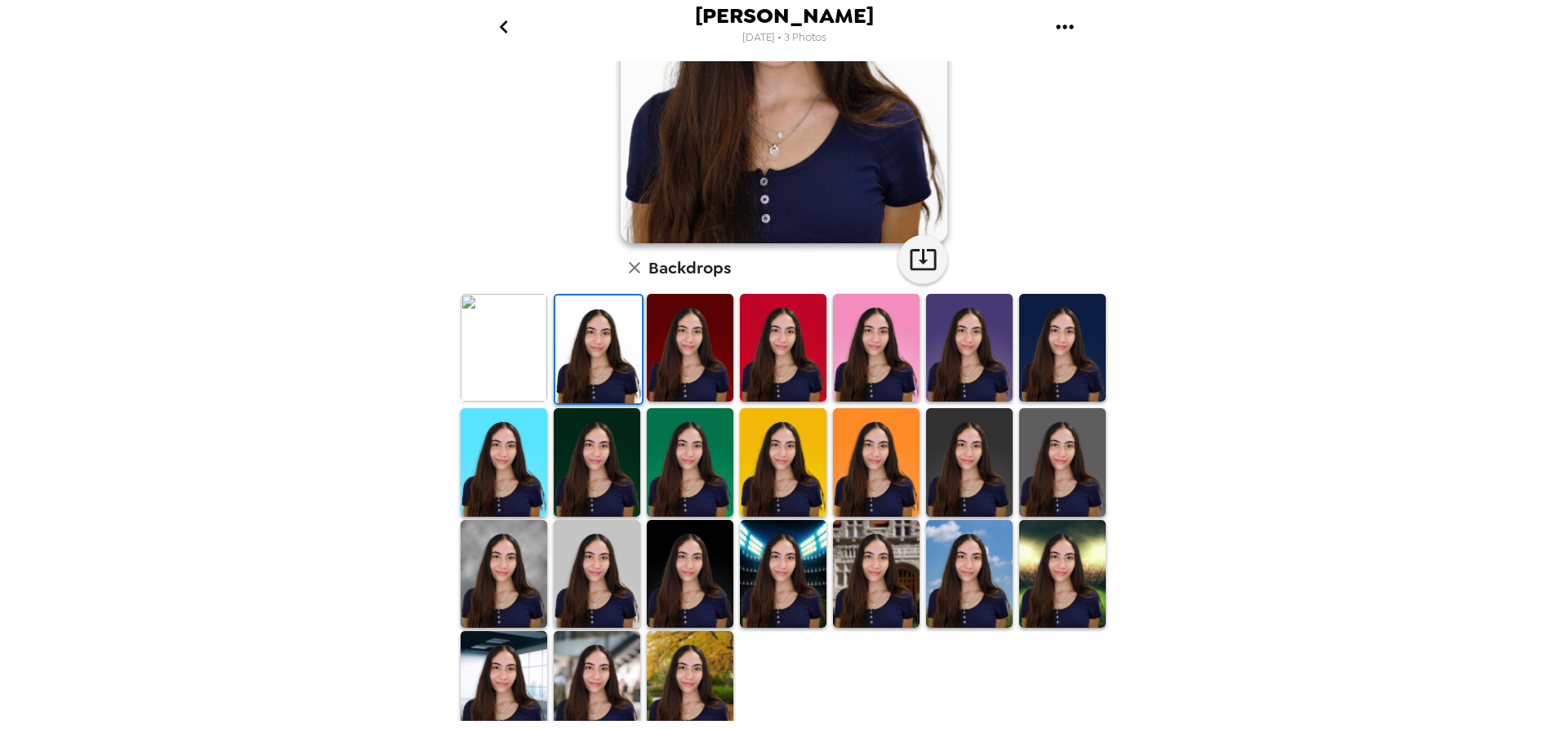
click at [579, 554] on img at bounding box center [597, 574] width 86 height 108
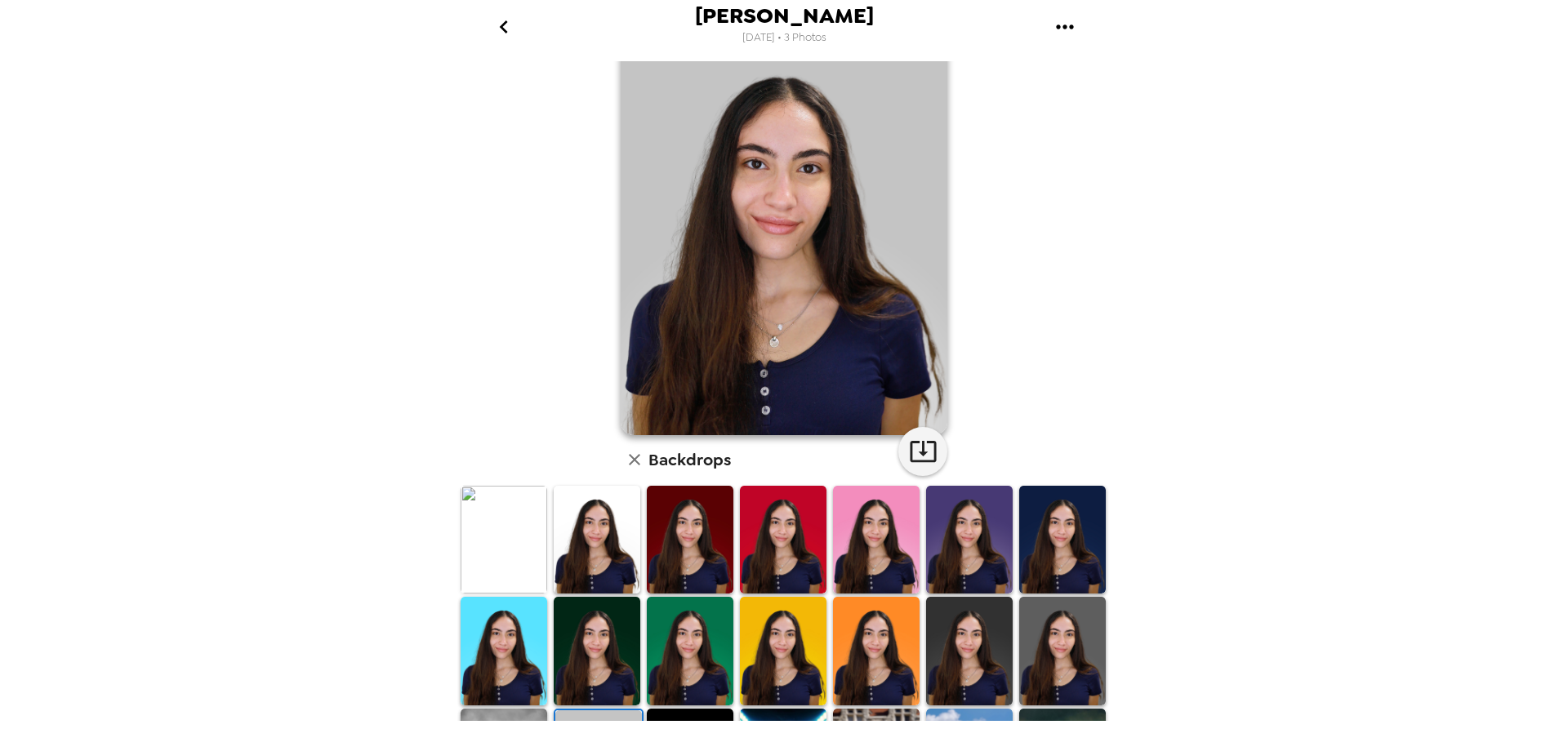
scroll to position [82, 0]
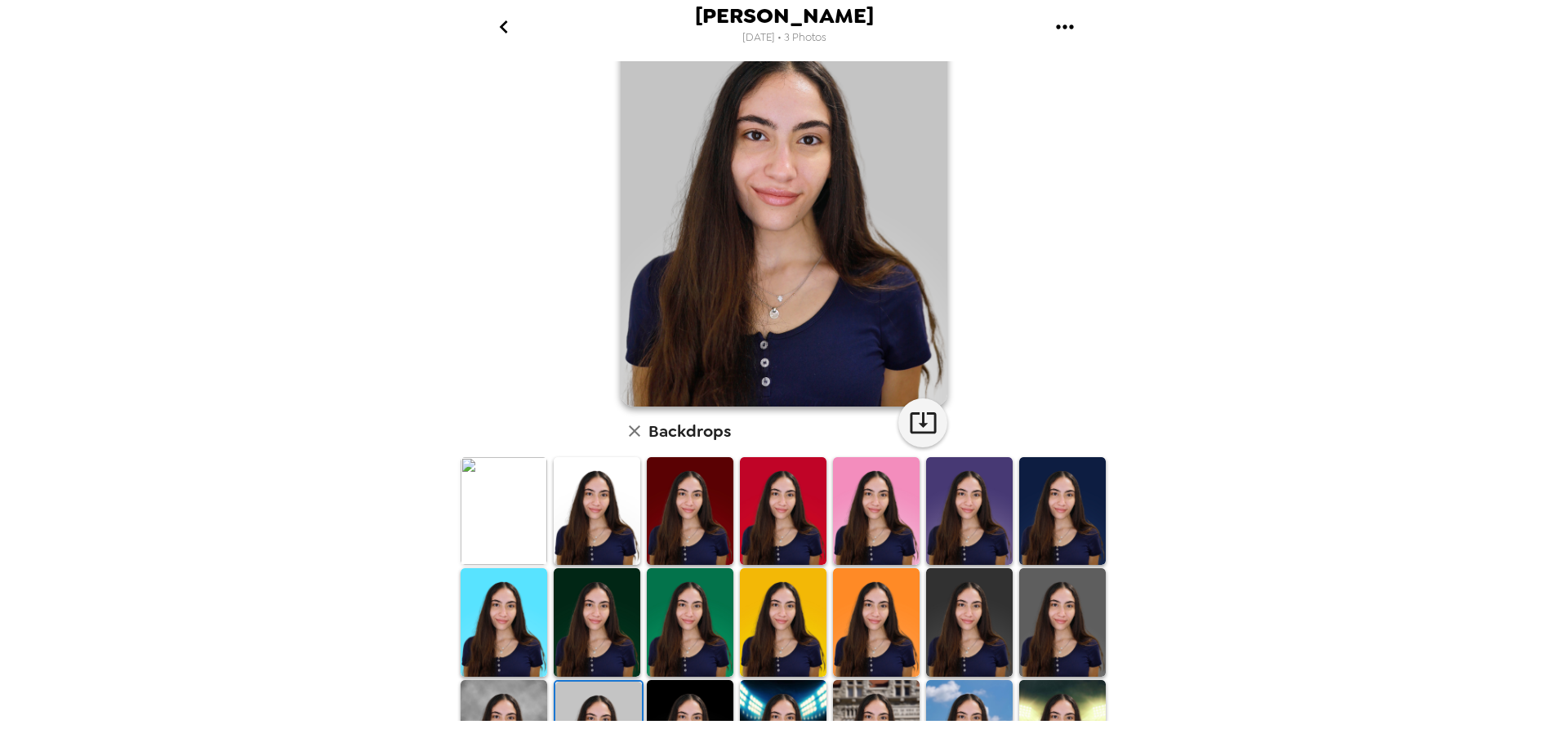
click at [525, 696] on img at bounding box center [503, 734] width 86 height 108
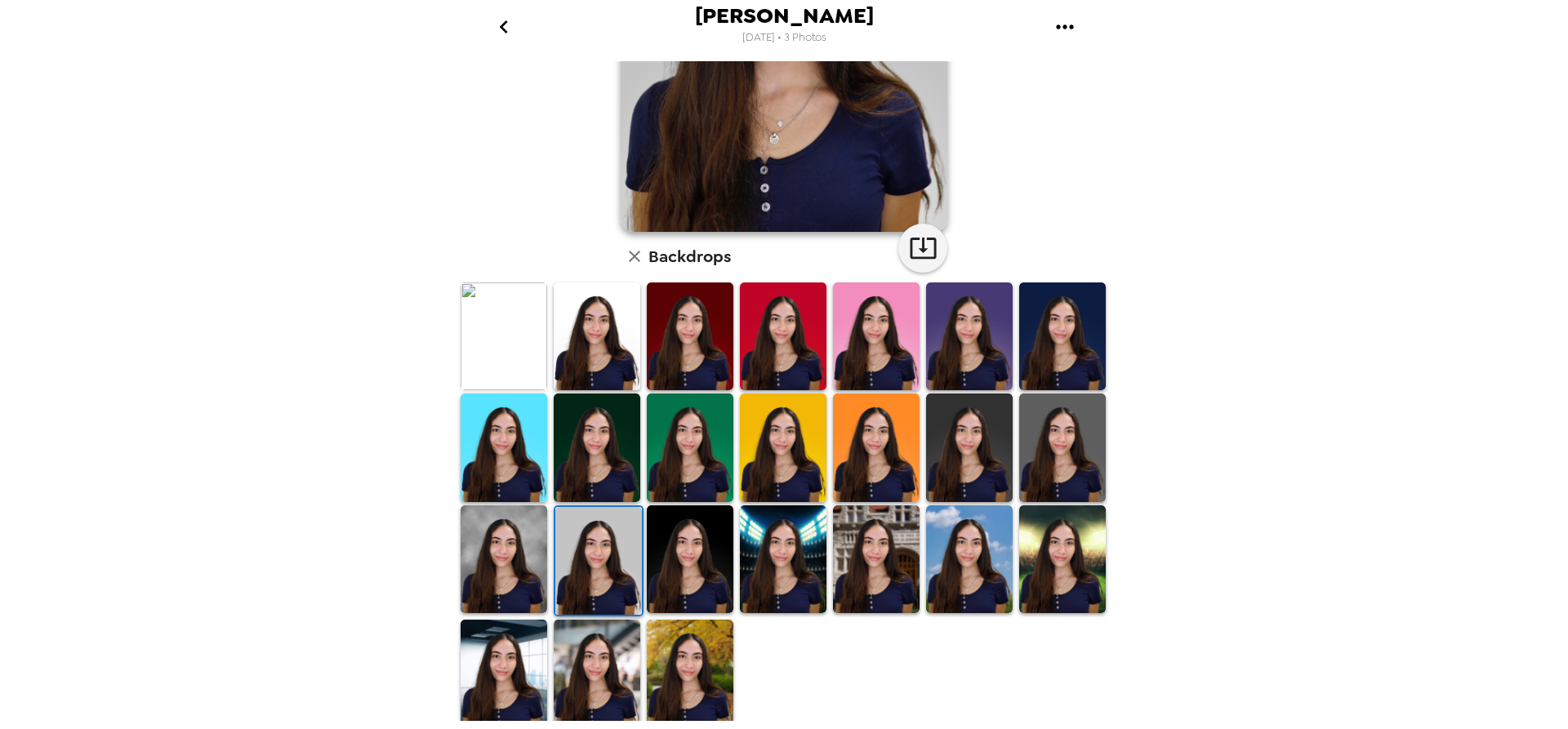
scroll to position [175, 0]
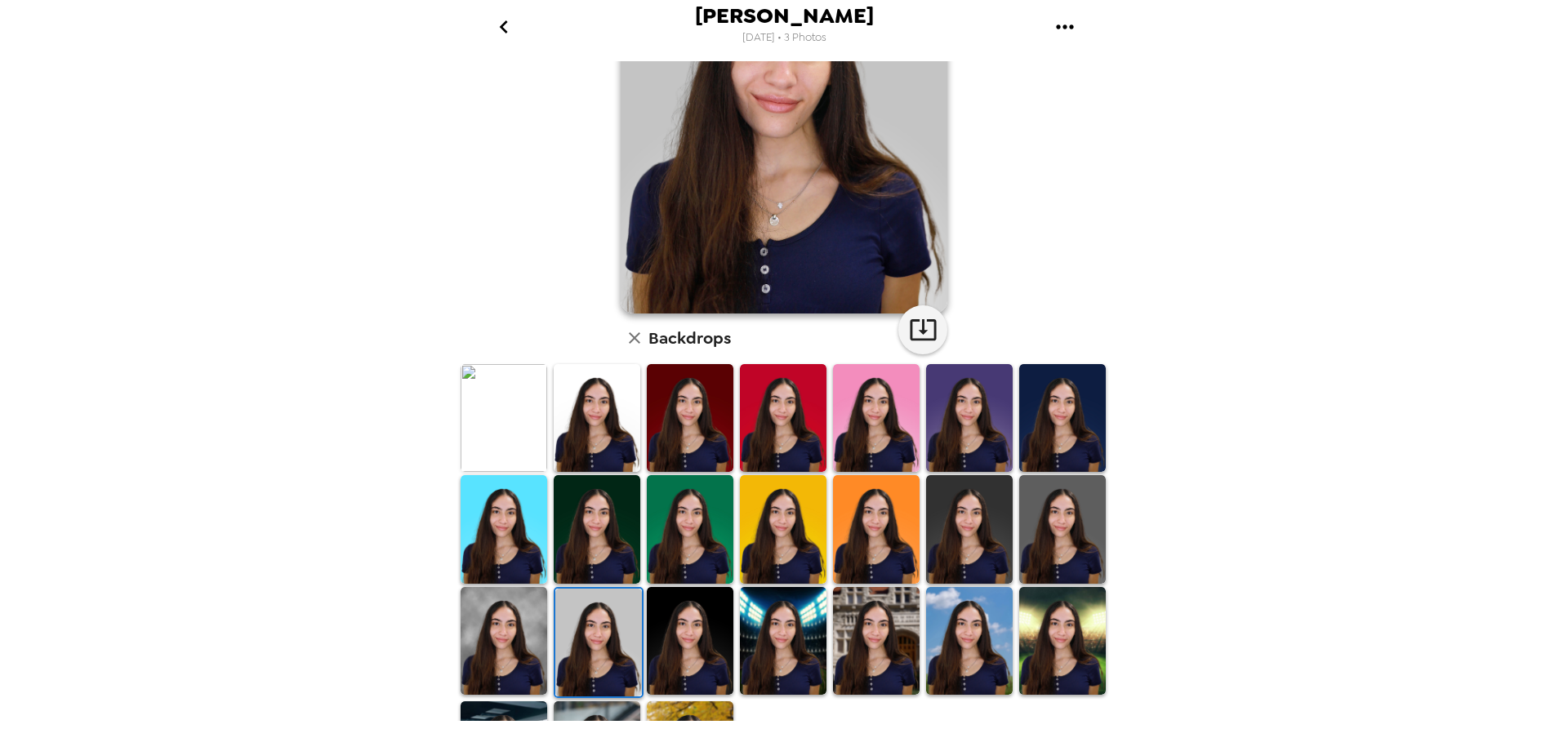
click at [651, 417] on img at bounding box center [689, 418] width 86 height 108
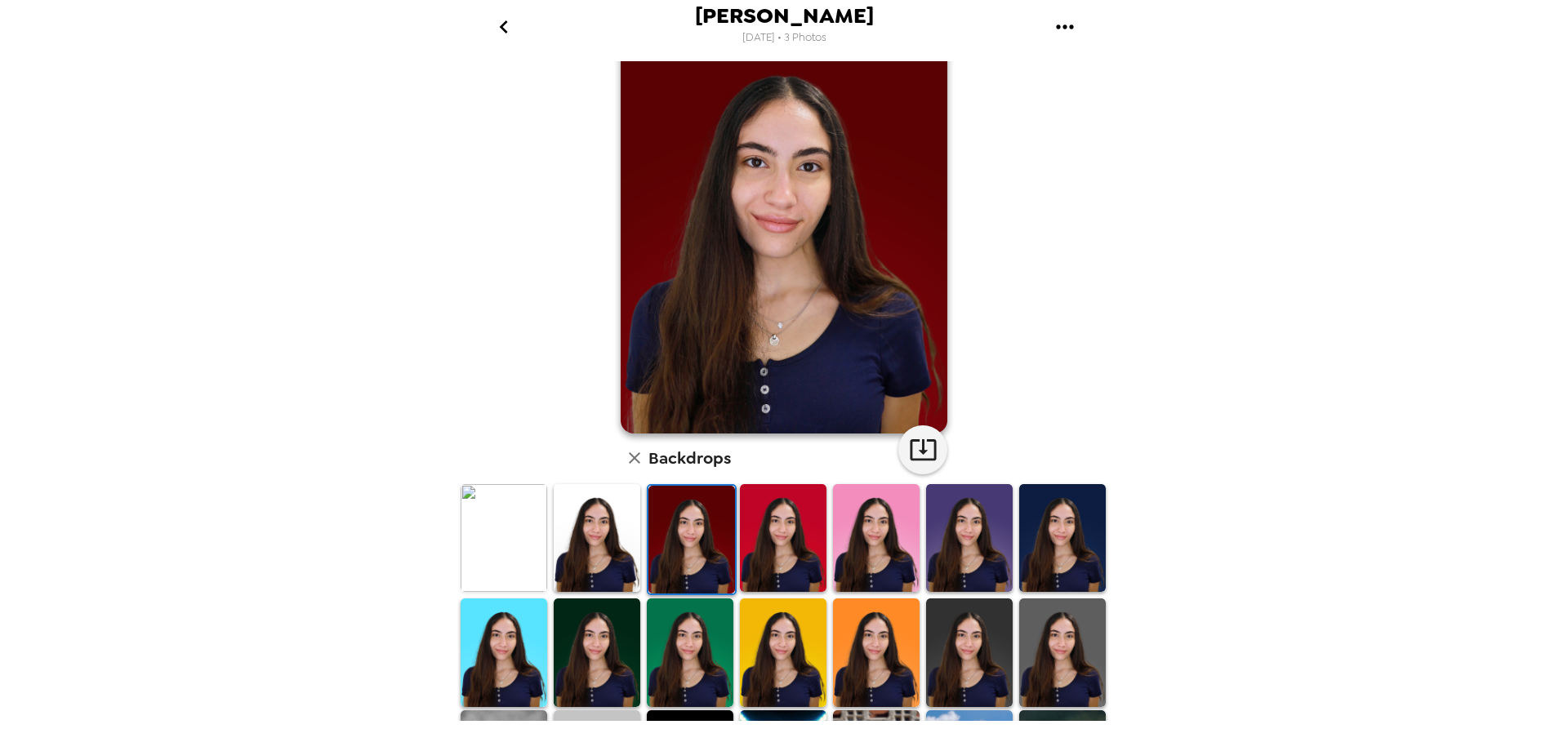
scroll to position [163, 0]
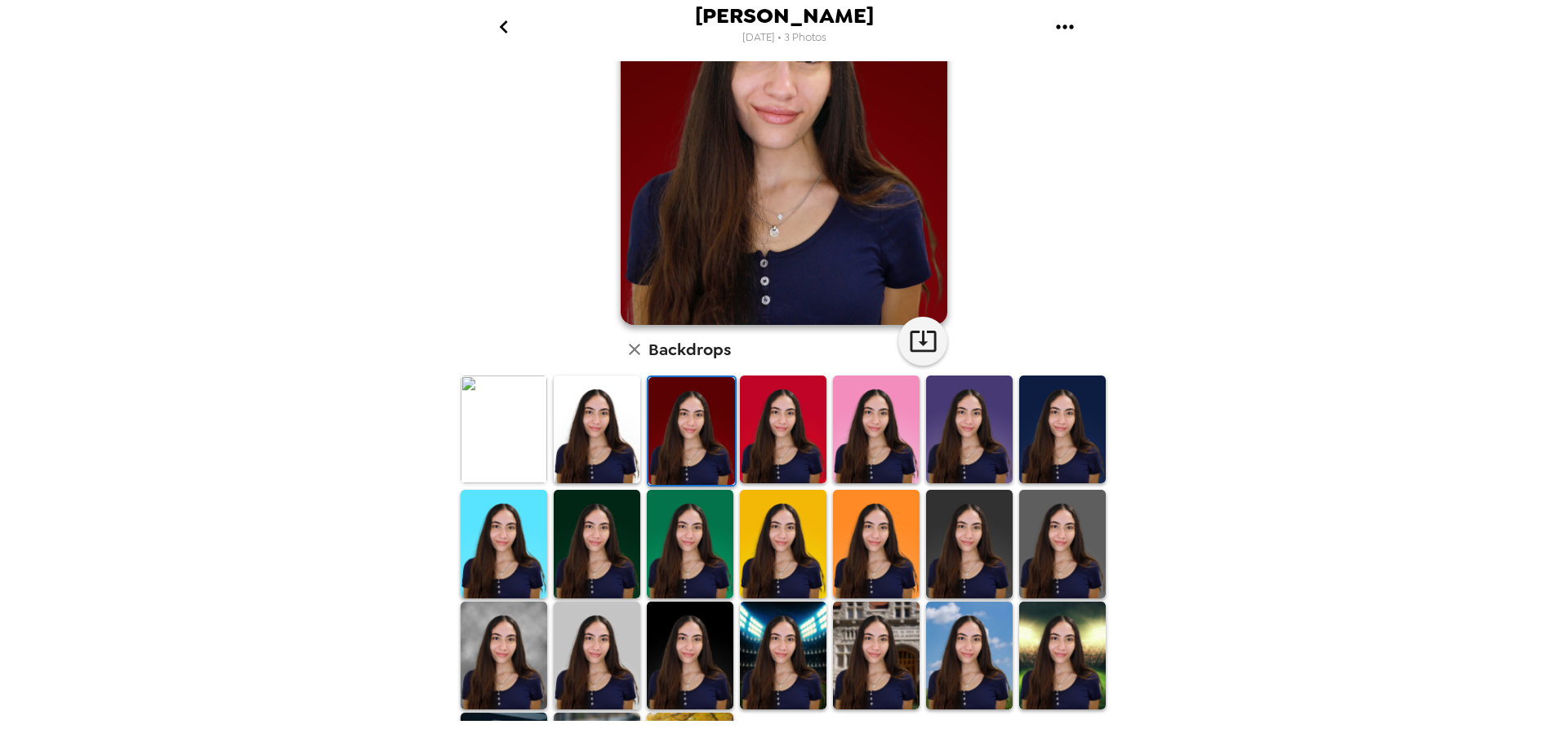
click at [971, 418] on img at bounding box center [969, 429] width 86 height 108
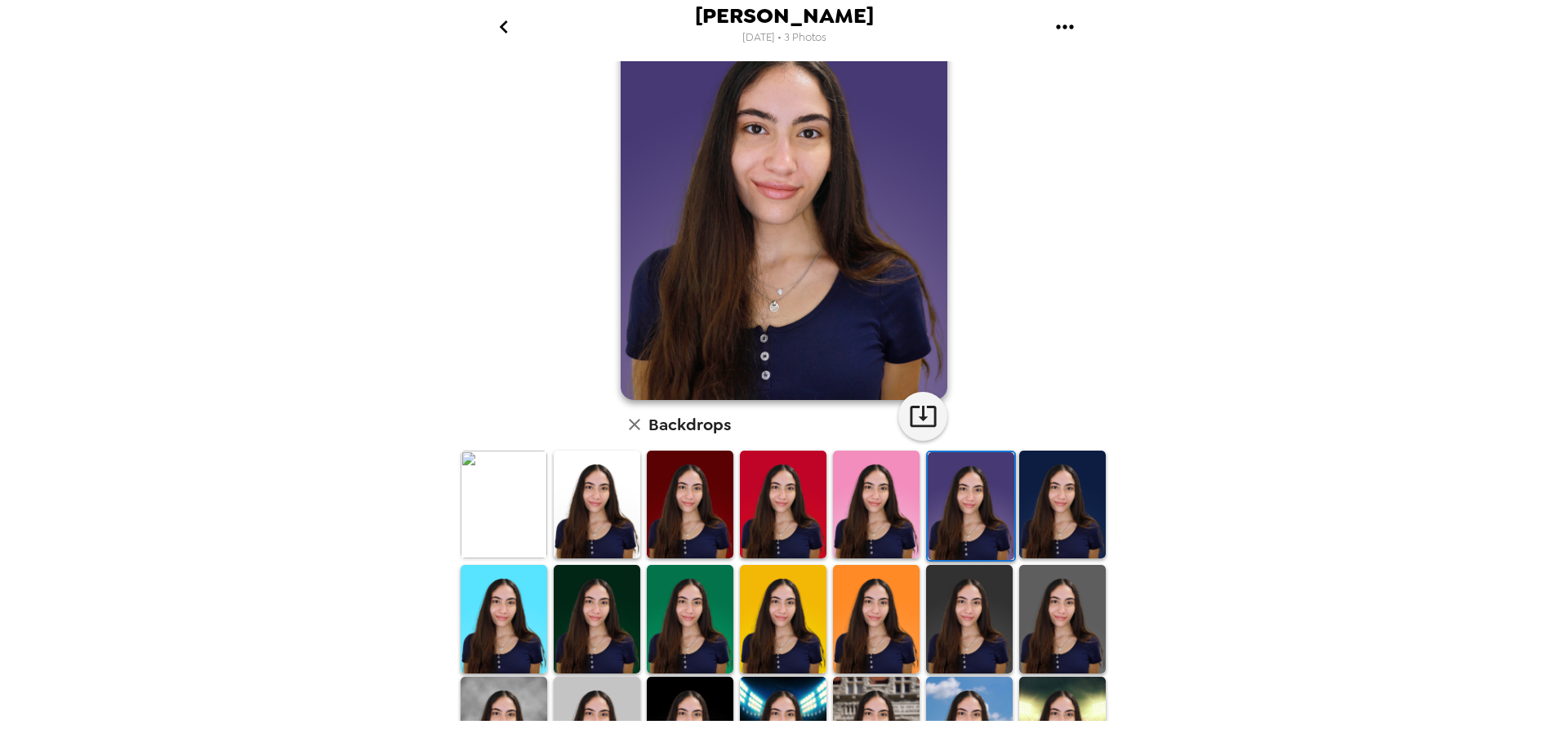
scroll to position [0, 0]
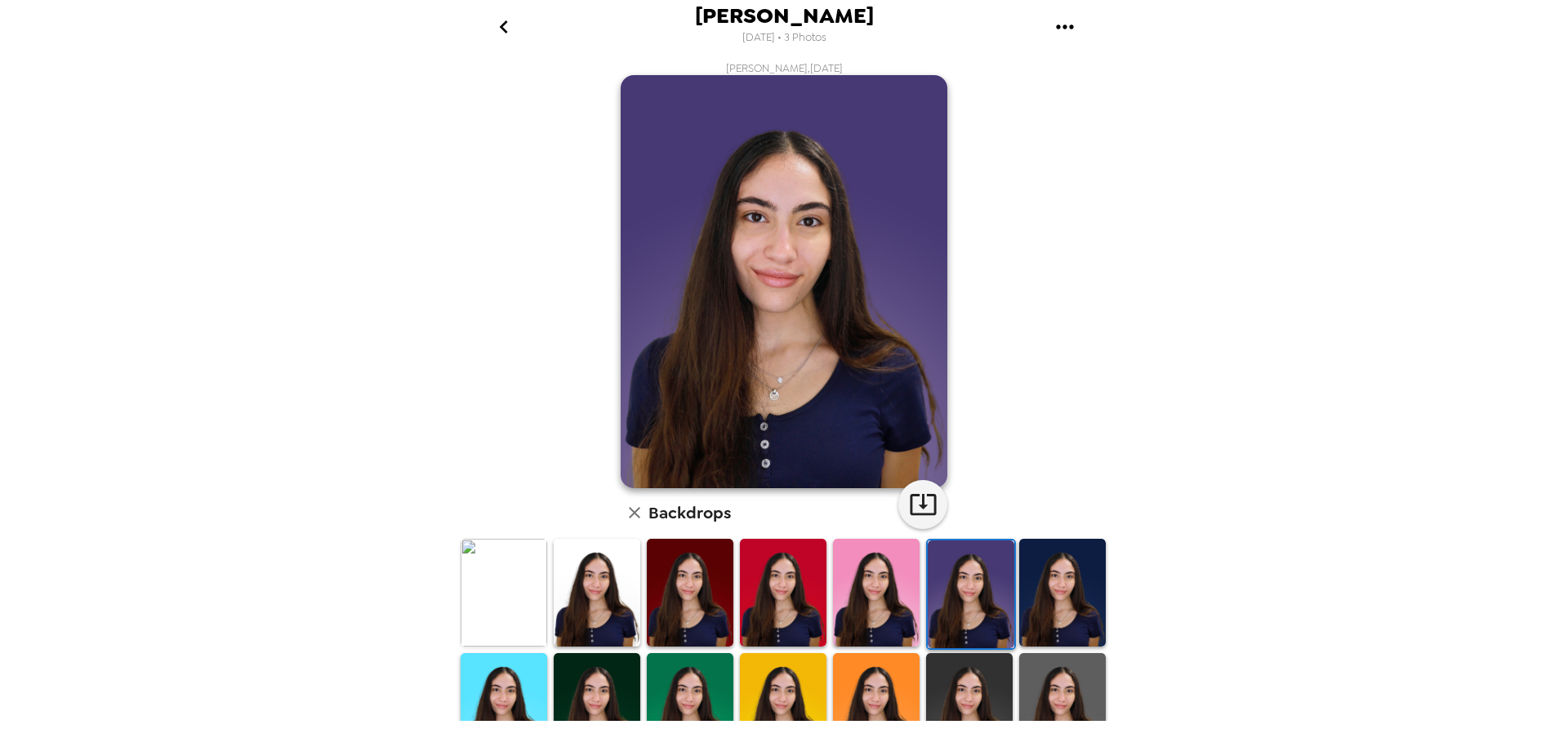
click at [684, 553] on img at bounding box center [689, 593] width 86 height 108
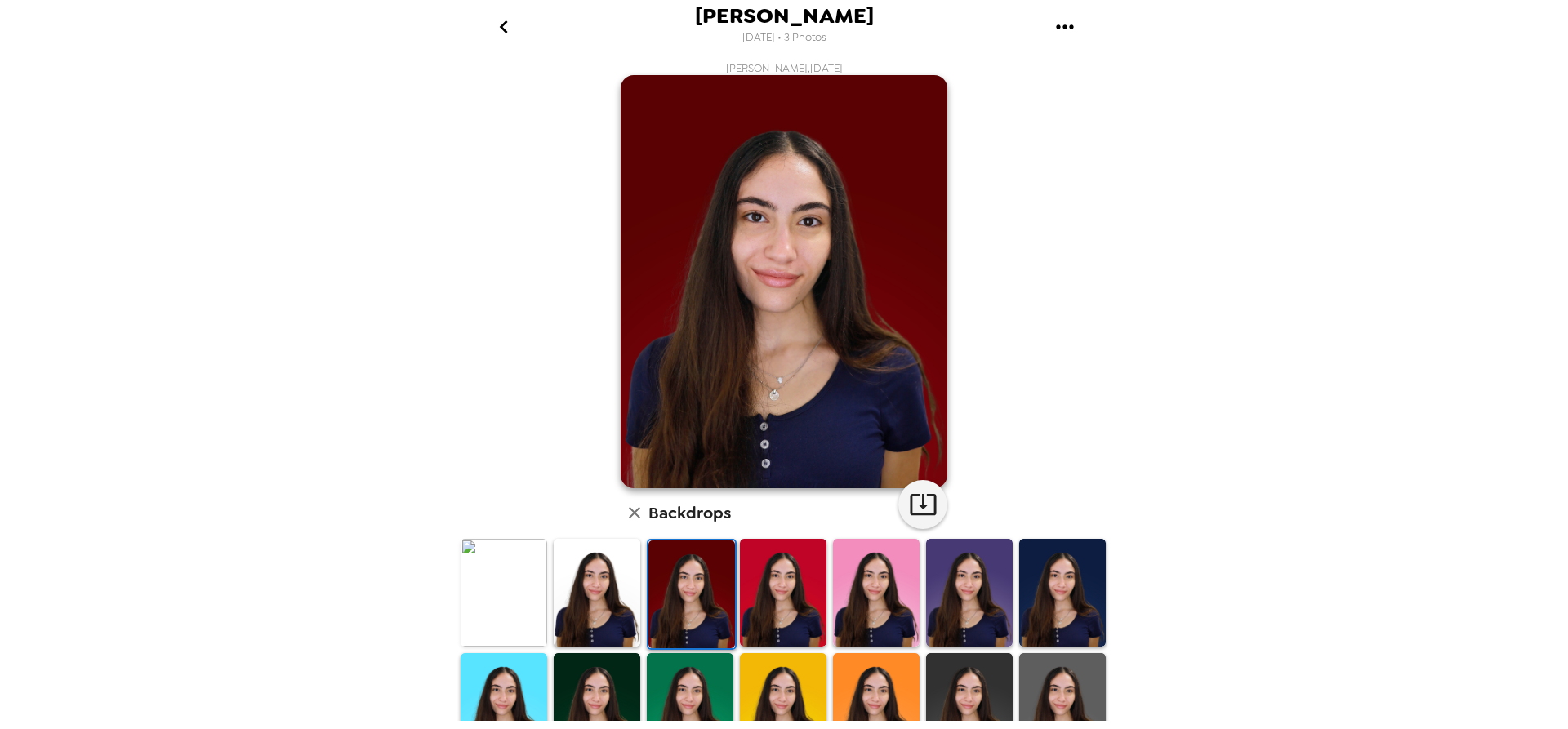
click at [492, 20] on icon "go back" at bounding box center [504, 26] width 26 height 26
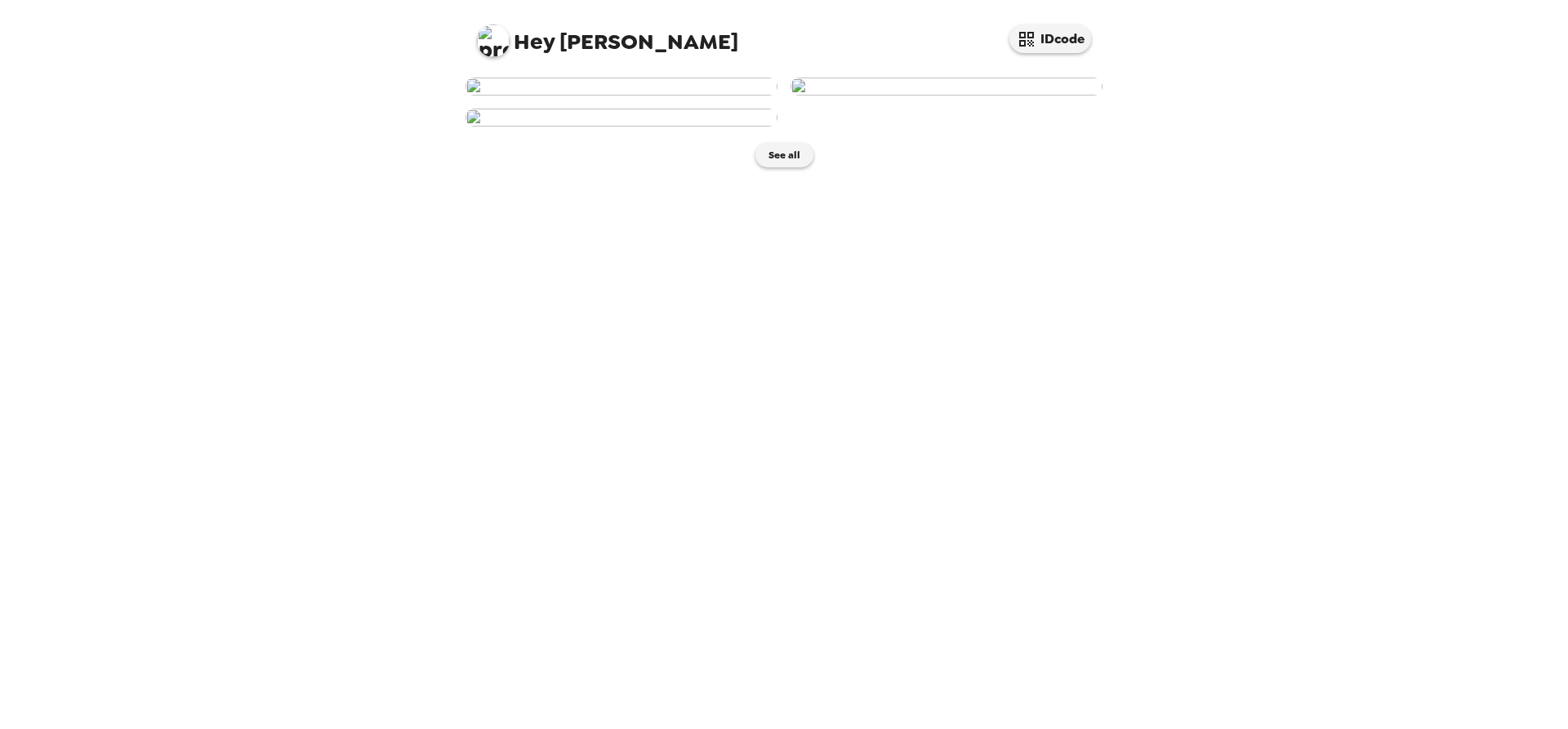
click at [701, 95] on img at bounding box center [622, 86] width 312 height 18
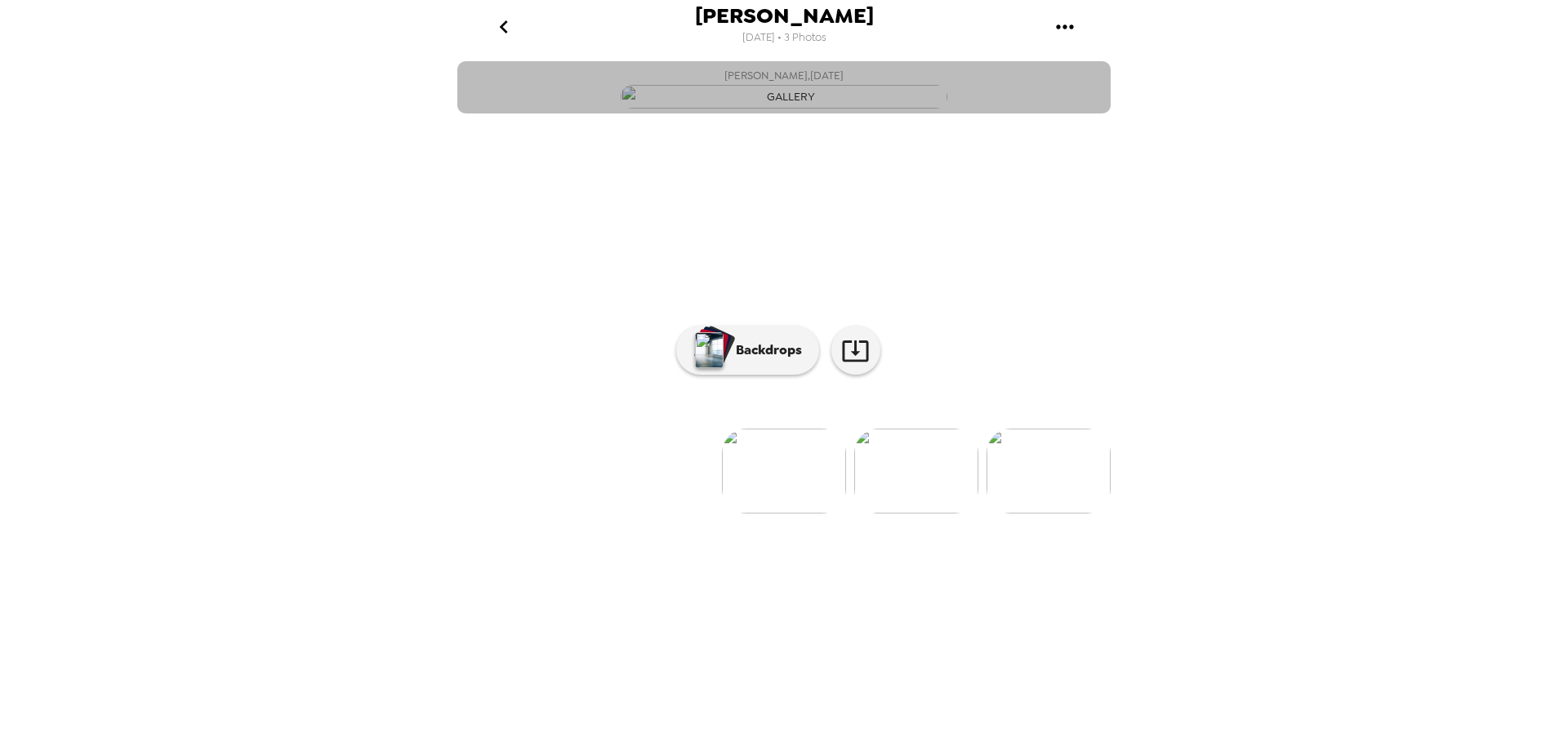
click at [667, 109] on img "button" at bounding box center [784, 97] width 327 height 24
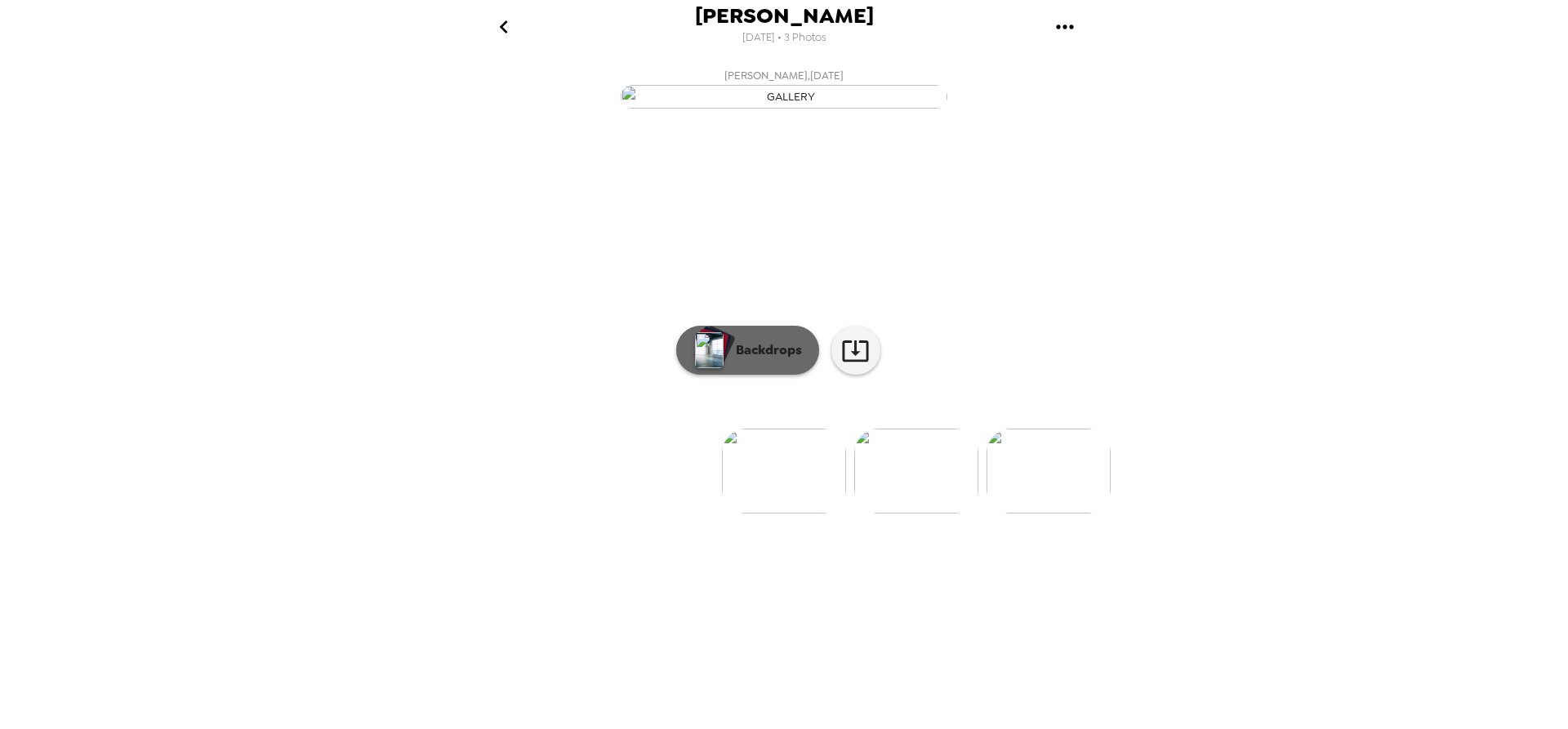
click at [694, 370] on div "button" at bounding box center [710, 350] width 33 height 41
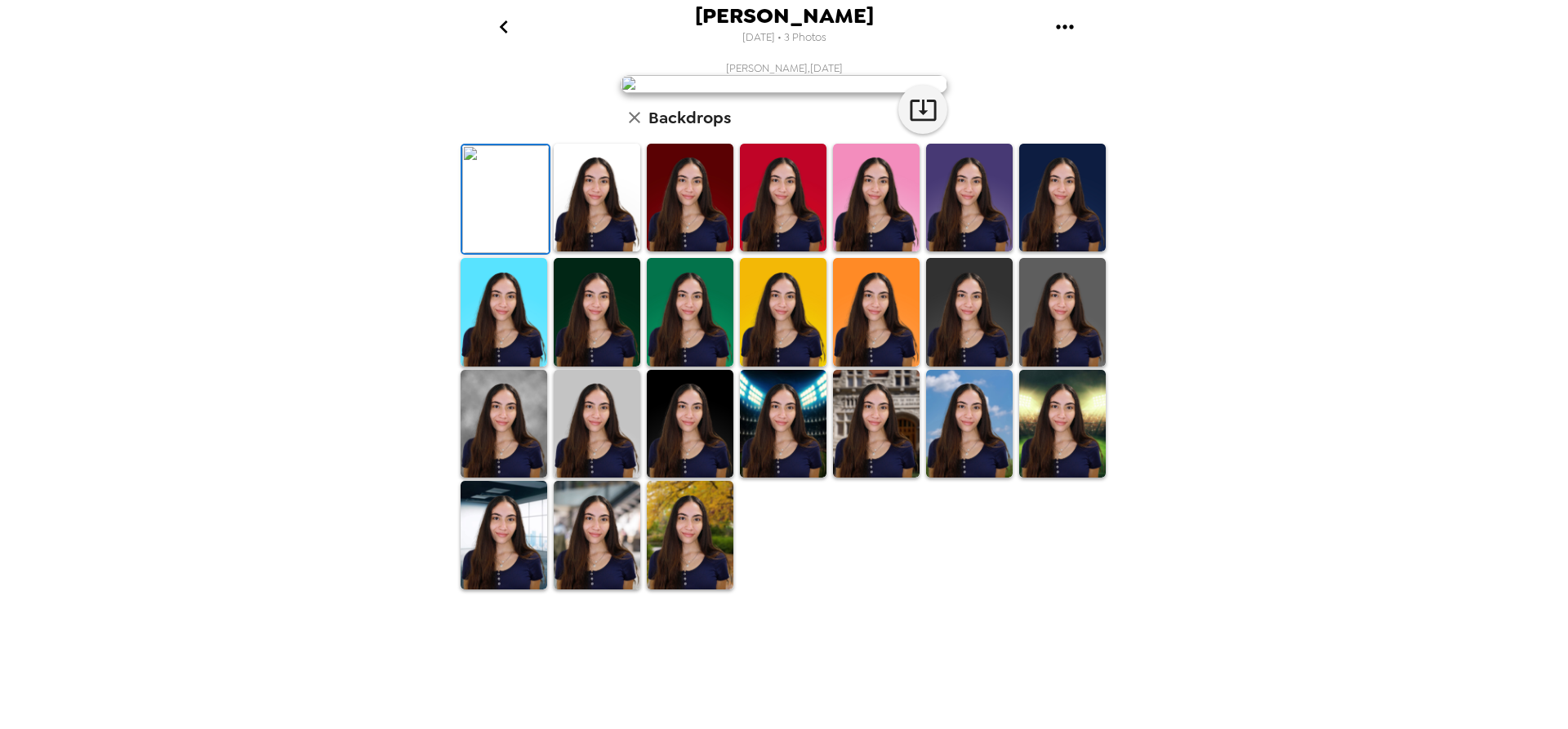
click at [712, 251] on img at bounding box center [689, 197] width 86 height 108
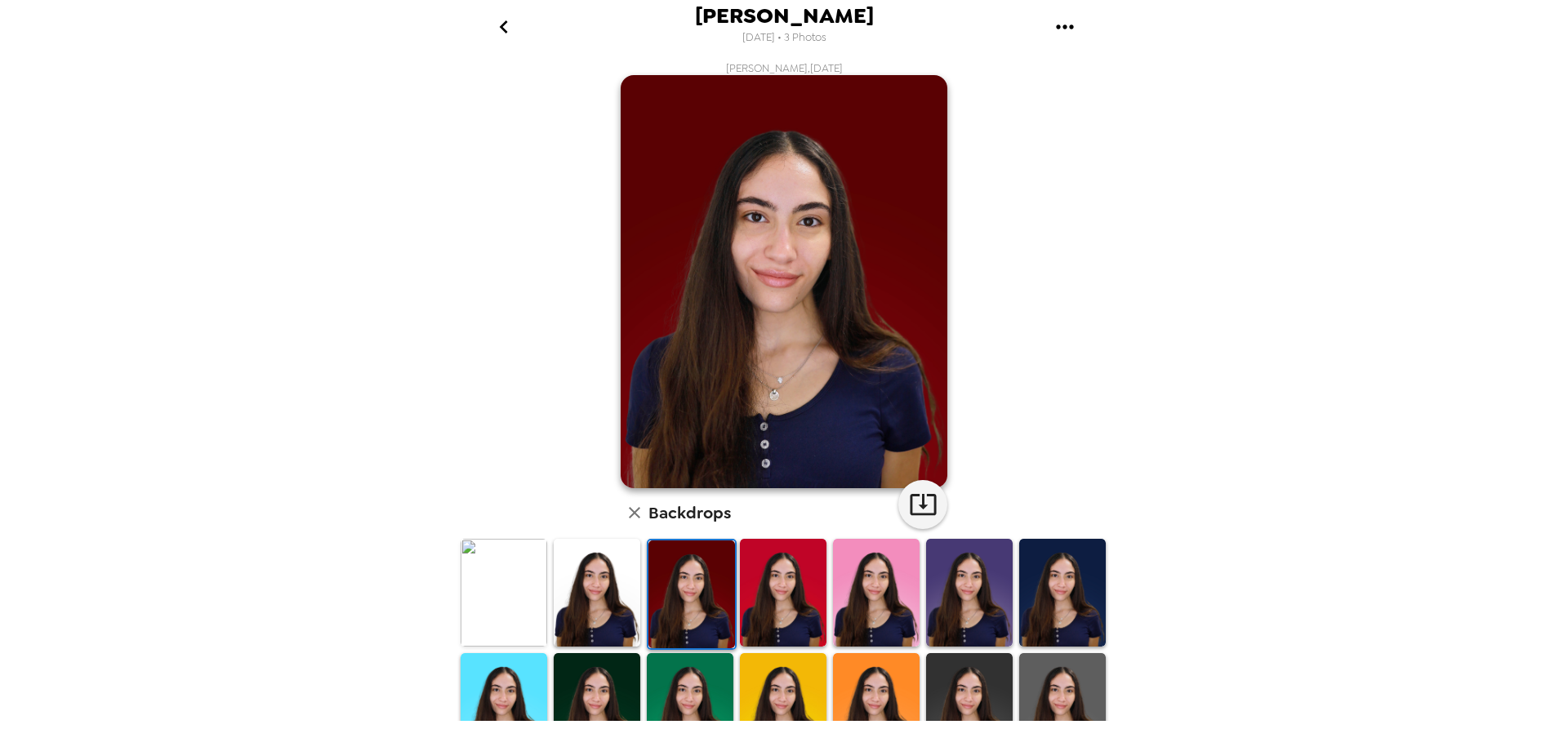
click at [804, 584] on img at bounding box center [783, 593] width 86 height 108
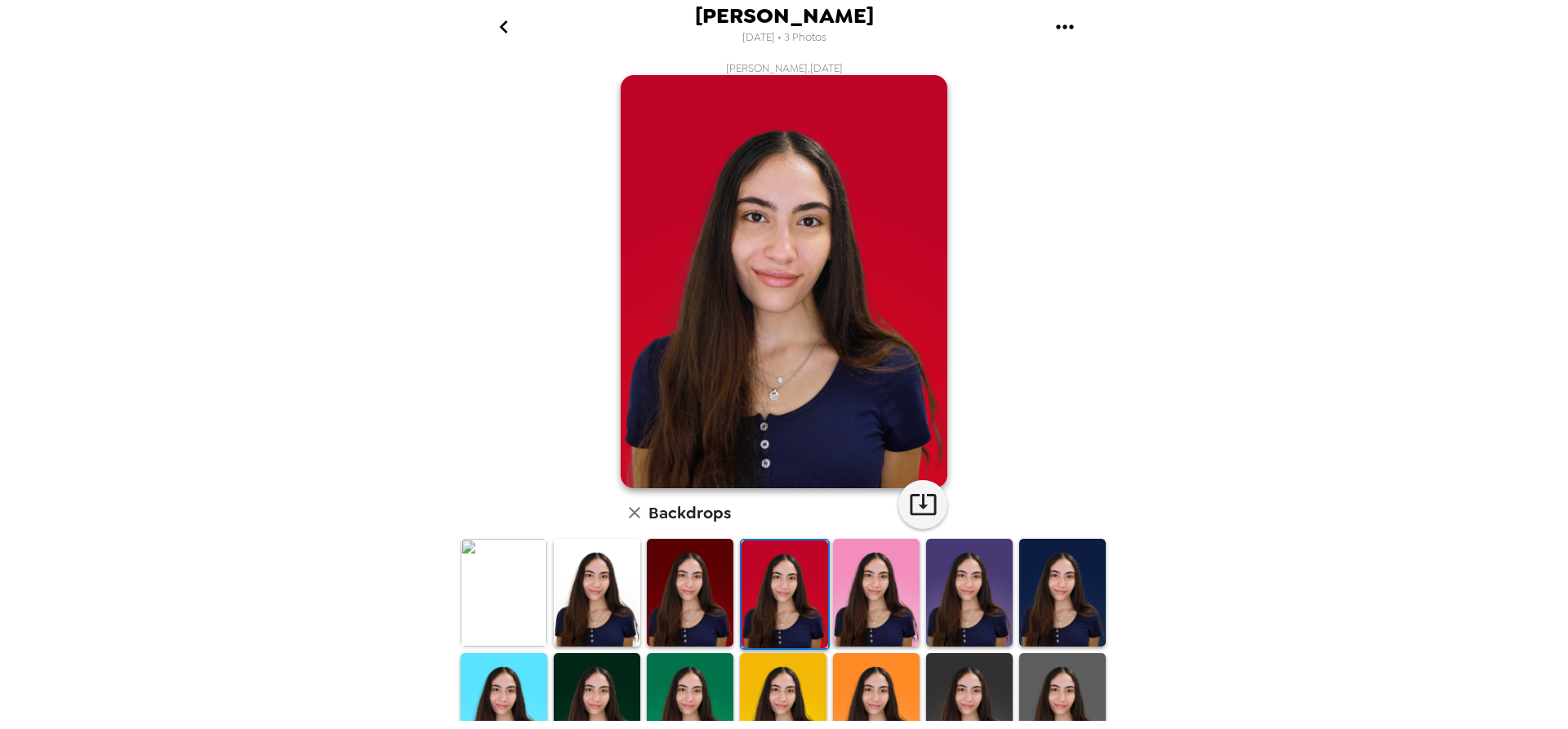
click at [525, 551] on img at bounding box center [503, 593] width 86 height 108
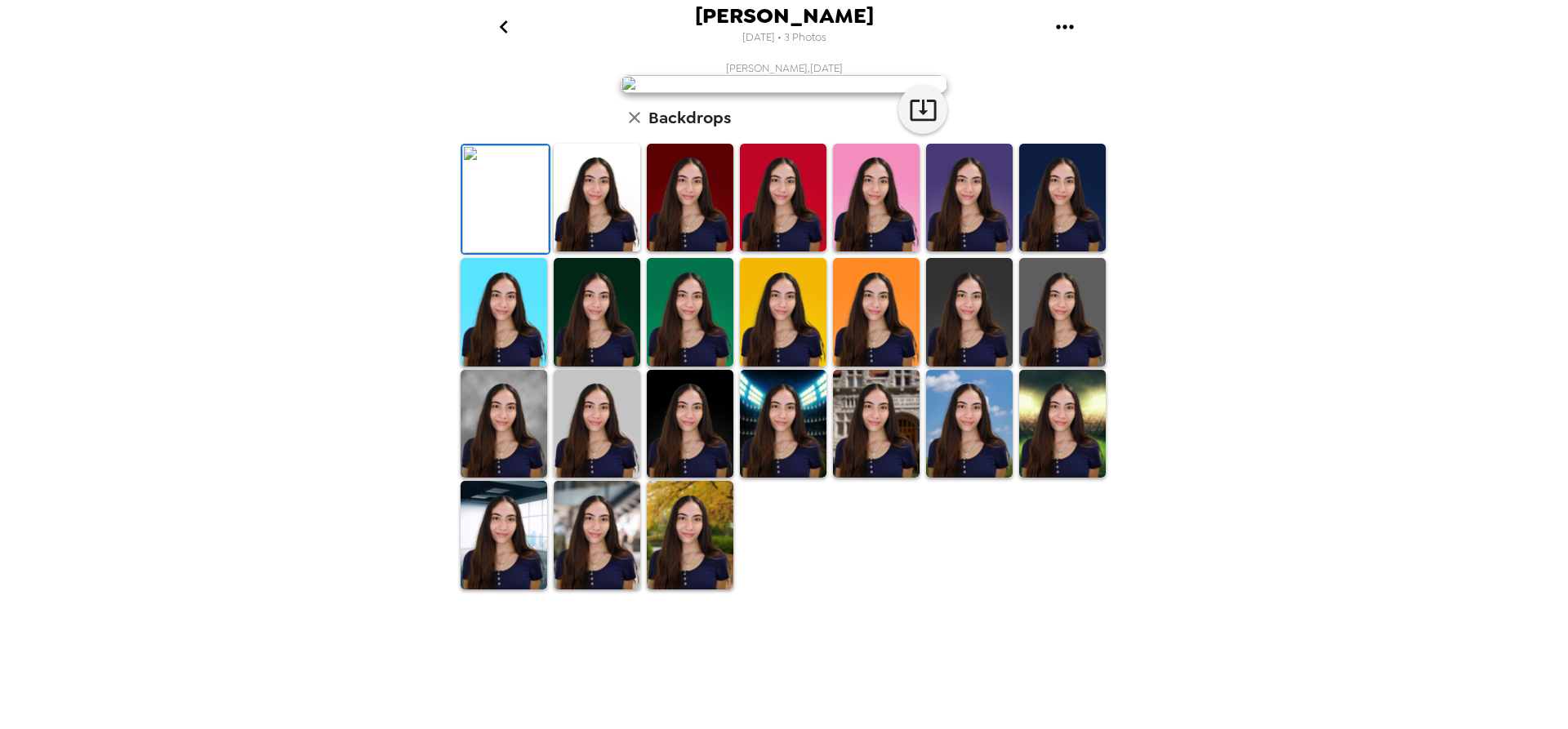
click at [772, 251] on img at bounding box center [783, 197] width 86 height 108
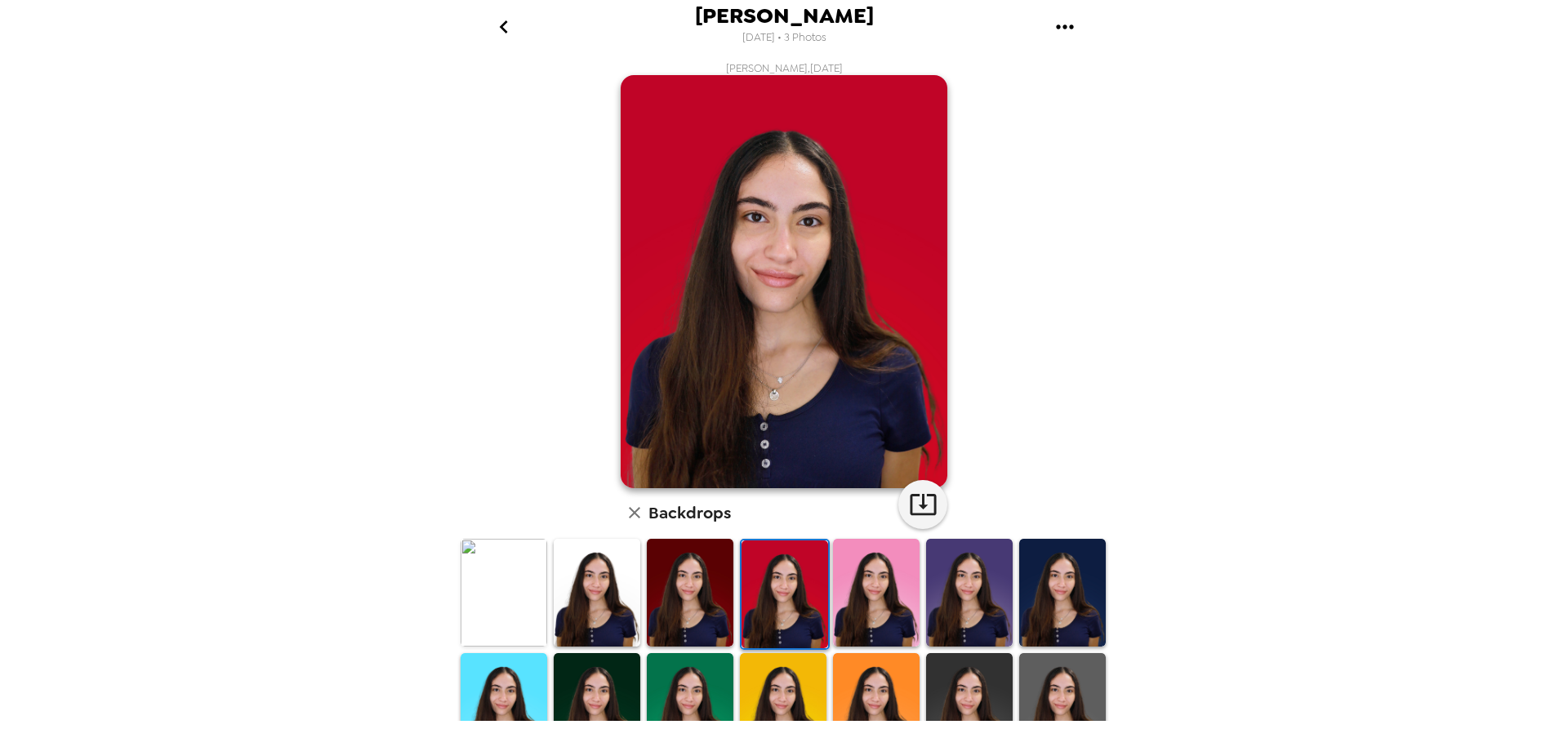
click at [714, 576] on img at bounding box center [689, 593] width 86 height 108
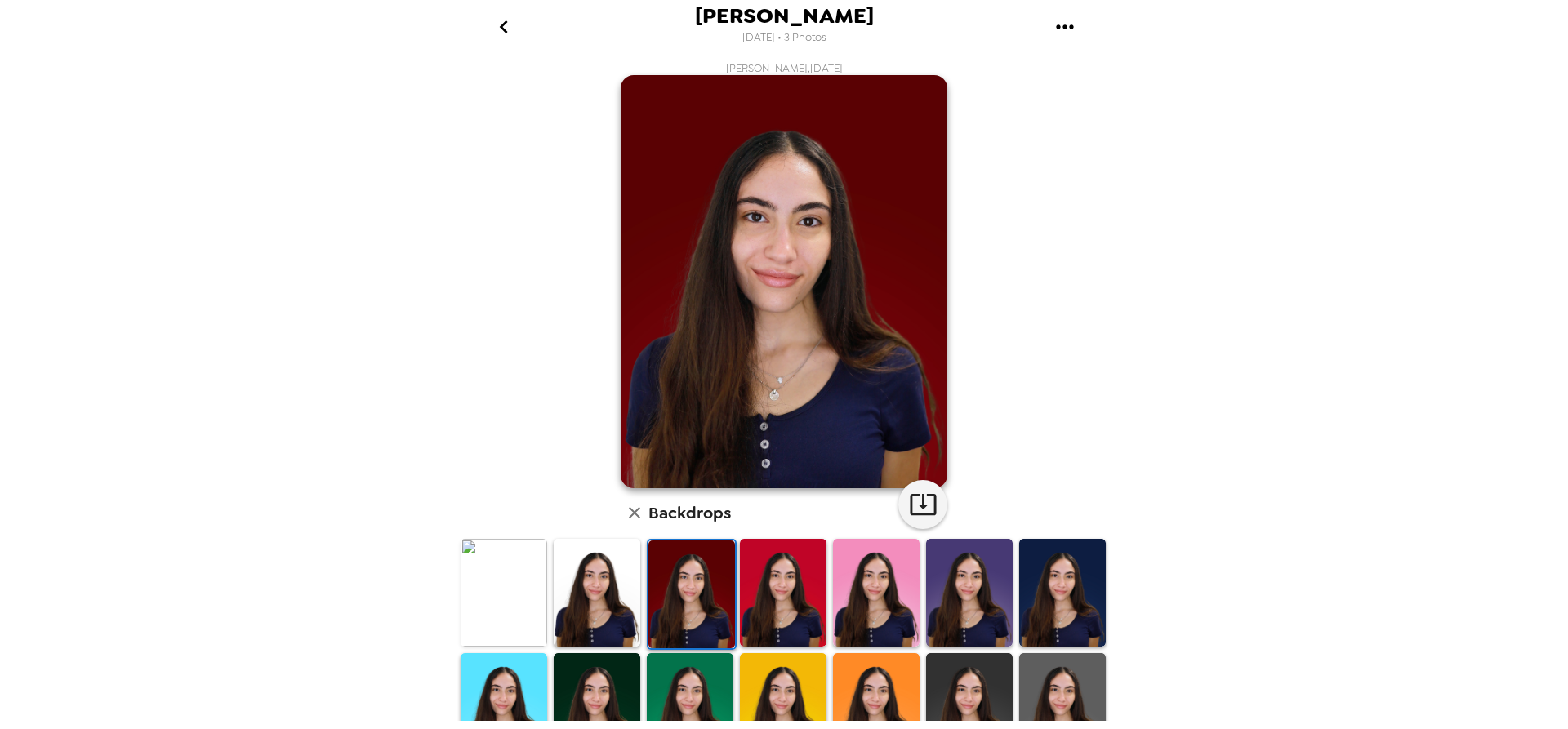
click at [528, 586] on img at bounding box center [503, 593] width 86 height 108
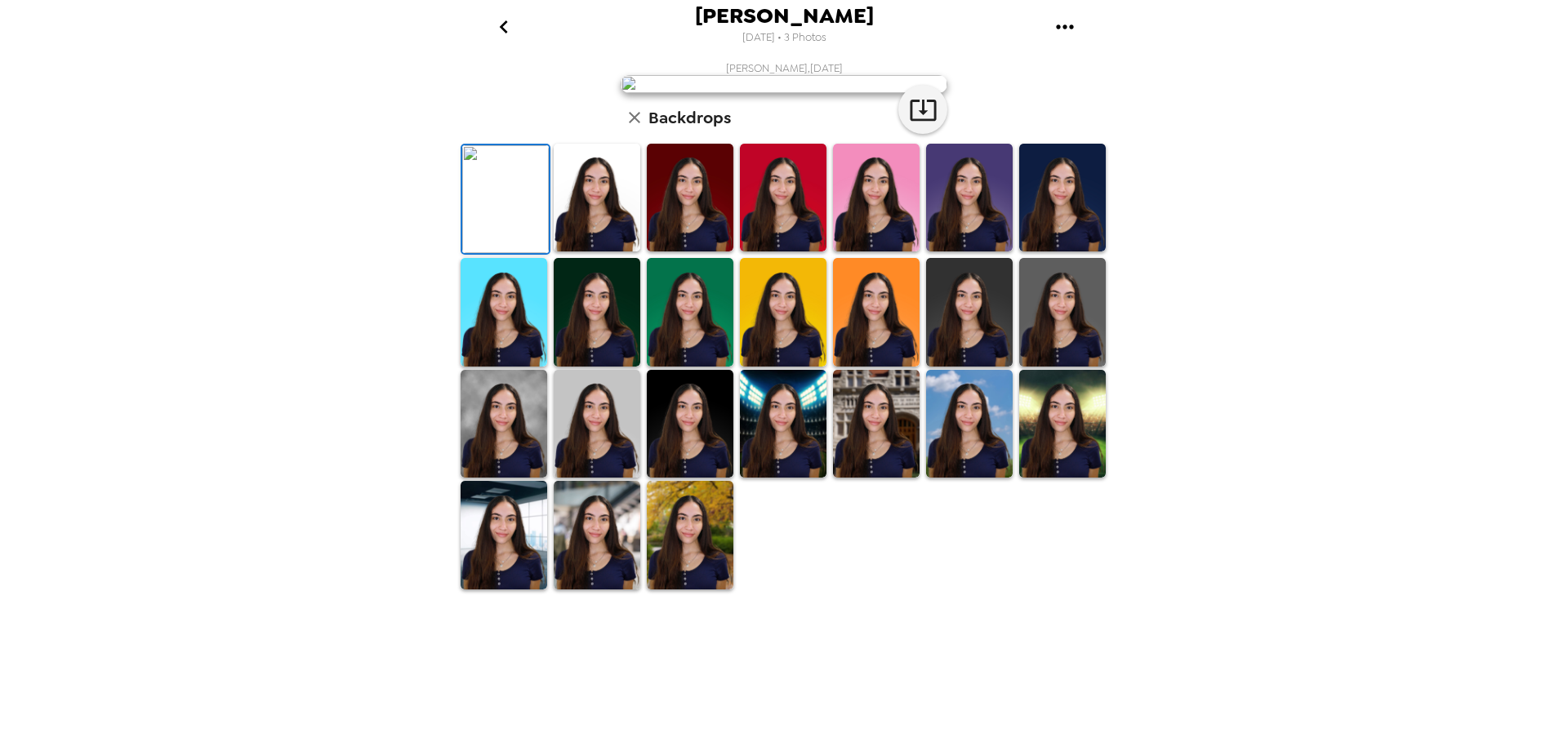
click at [712, 251] on img at bounding box center [689, 197] width 86 height 108
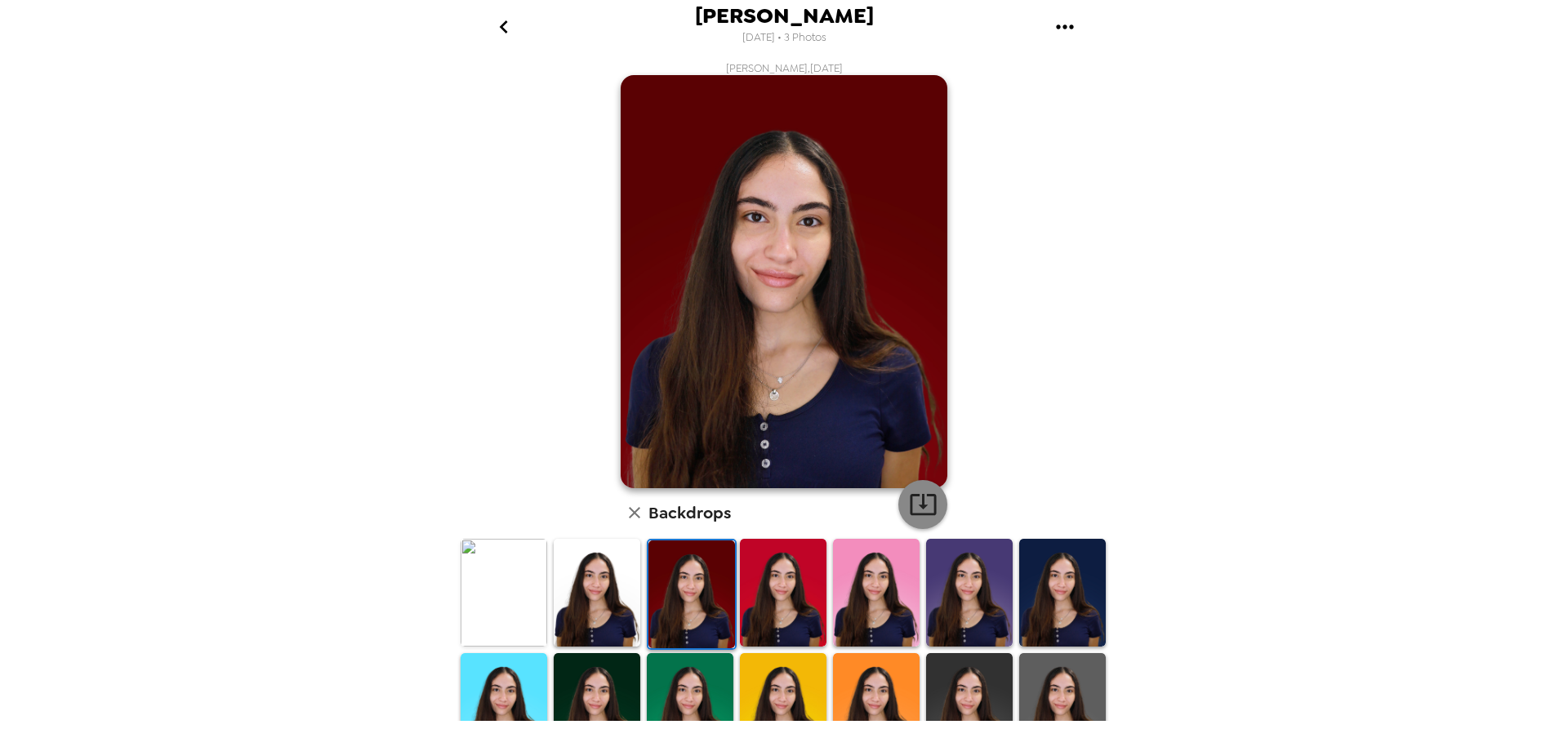
click at [909, 496] on icon "button" at bounding box center [922, 504] width 28 height 28
